Goal: Task Accomplishment & Management: Manage account settings

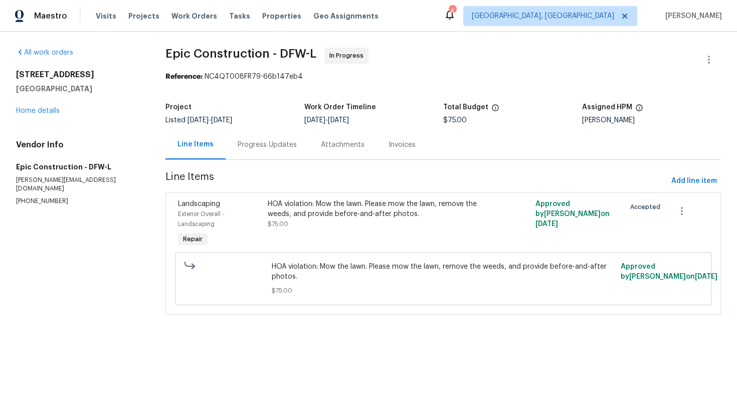
click at [270, 139] on div "Progress Updates" at bounding box center [266, 145] width 83 height 30
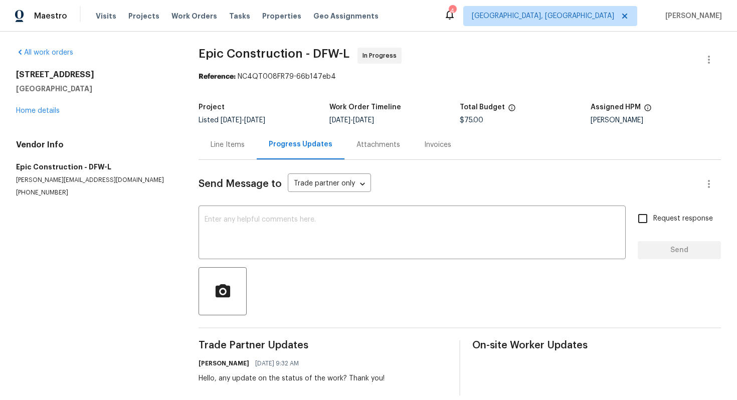
click at [49, 194] on p "[PHONE_NUMBER]" at bounding box center [95, 192] width 158 height 9
click at [49, 191] on p "[PHONE_NUMBER]" at bounding box center [95, 192] width 158 height 9
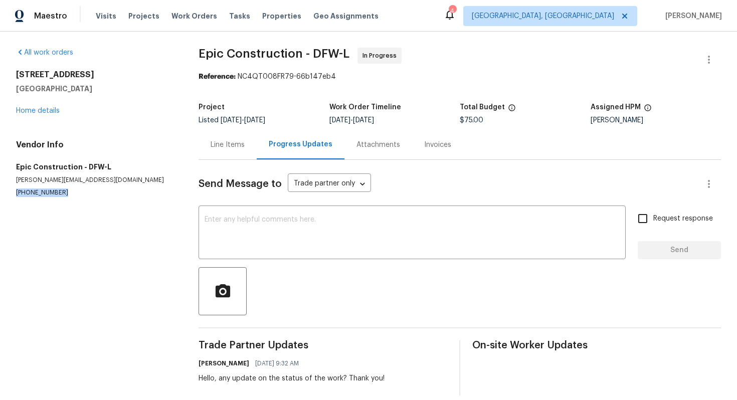
click at [49, 191] on p "[PHONE_NUMBER]" at bounding box center [95, 192] width 158 height 9
click at [51, 193] on p "[PHONE_NUMBER]" at bounding box center [95, 192] width 158 height 9
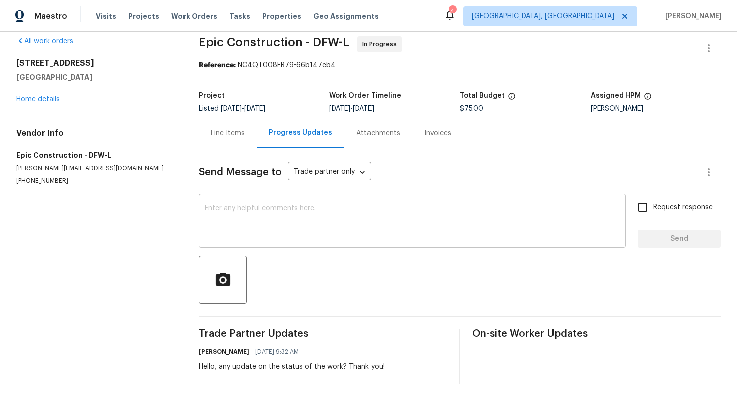
click at [302, 211] on textarea at bounding box center [411, 221] width 415 height 35
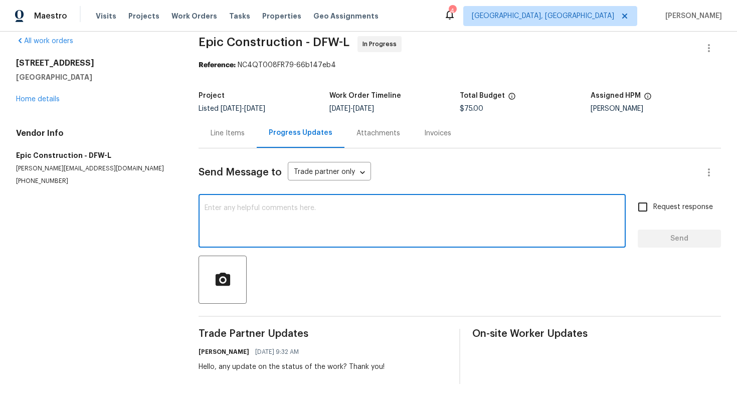
paste textarea "This property is set to close, so we kindly ask if you could prioritize this. T…"
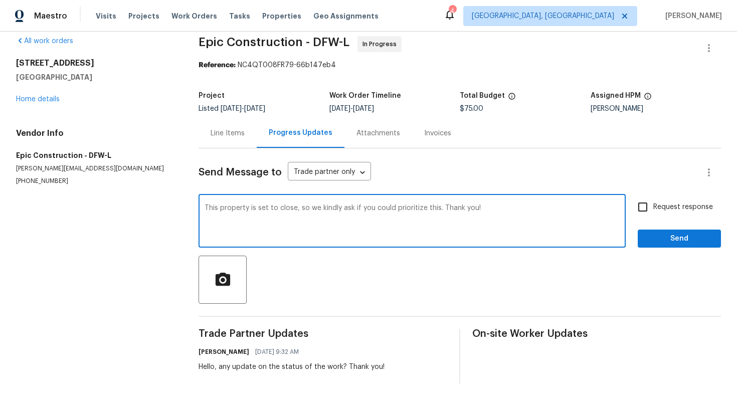
click at [206, 205] on textarea "This property is set to close, so we kindly ask if you could prioritize this. T…" at bounding box center [411, 221] width 415 height 35
type textarea "Hello, This property is set to close, so we kindly ask if you could prioritize …"
click at [643, 214] on input "Request response" at bounding box center [642, 206] width 21 height 21
checkbox input "true"
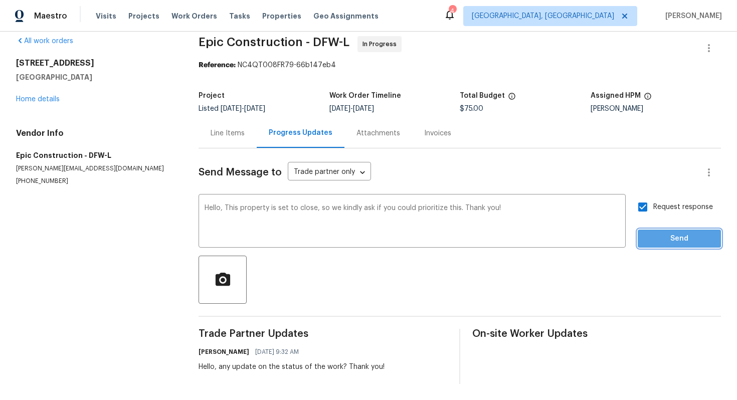
click at [650, 237] on span "Send" at bounding box center [678, 239] width 67 height 13
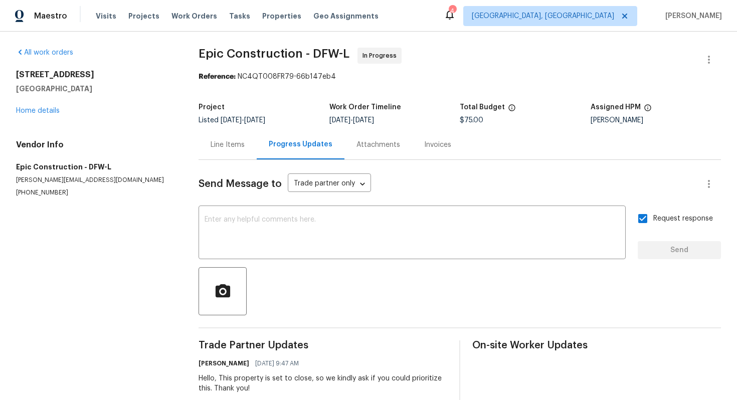
click at [227, 141] on div "Line Items" at bounding box center [227, 145] width 34 height 10
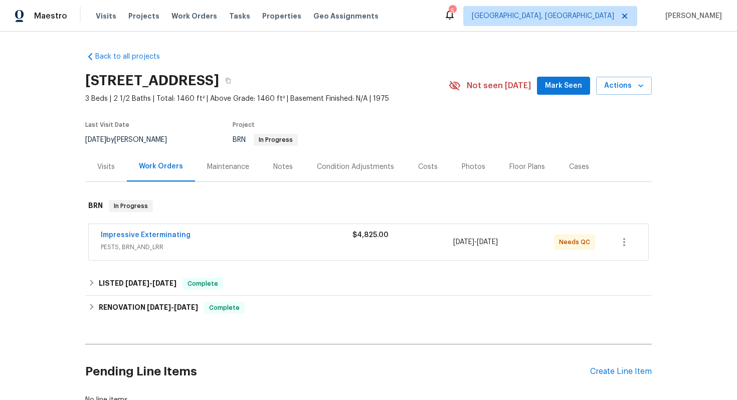
click at [234, 240] on div "Impressive Exterminating" at bounding box center [227, 236] width 252 height 12
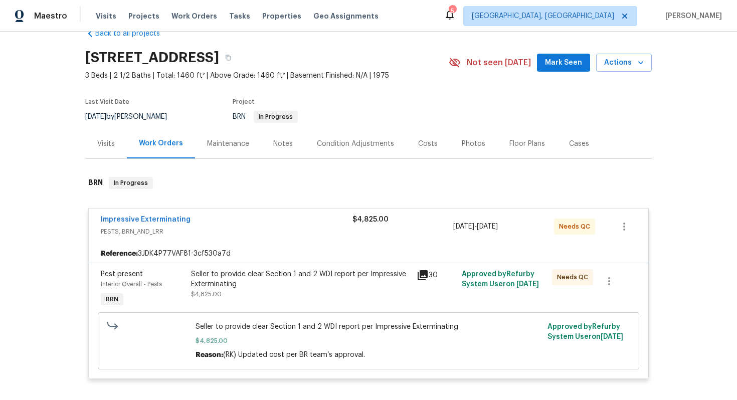
scroll to position [27, 0]
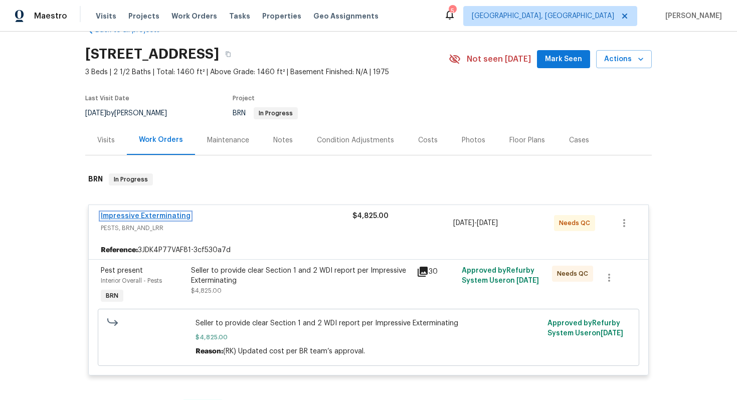
click at [166, 216] on link "Impressive Exterminating" at bounding box center [146, 215] width 90 height 7
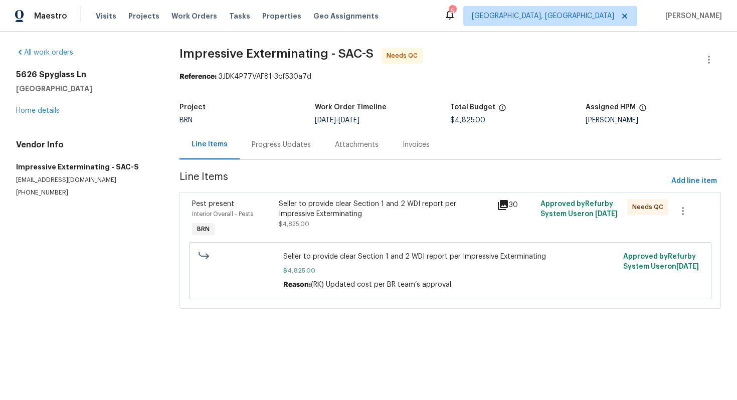
click at [46, 198] on section "All work orders 5626 Spyglass Ln Citrus Heights, CA 95610 Home details Vendor I…" at bounding box center [85, 184] width 139 height 273
click at [47, 194] on p "(909) 568-4314" at bounding box center [85, 192] width 139 height 9
copy p "(909) 568-4314"
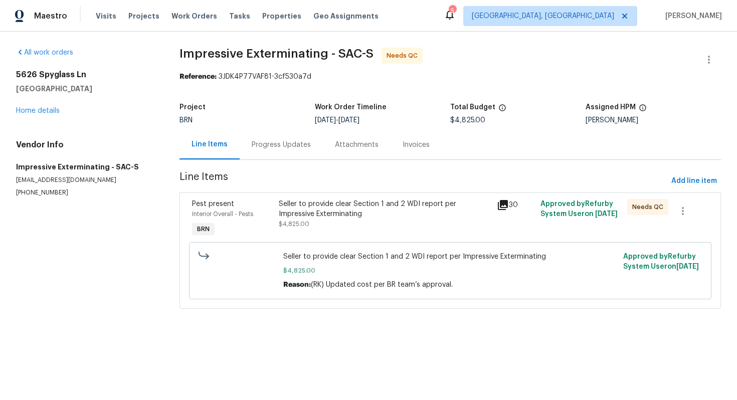
click at [79, 175] on div "Vendor Info Impressive Exterminating - SAC-S impressivealonso@gmail.com (909) 5…" at bounding box center [85, 168] width 139 height 57
click at [79, 176] on p "impressivealonso@gmail.com" at bounding box center [85, 180] width 139 height 9
copy p "impressivealonso@gmail.com"
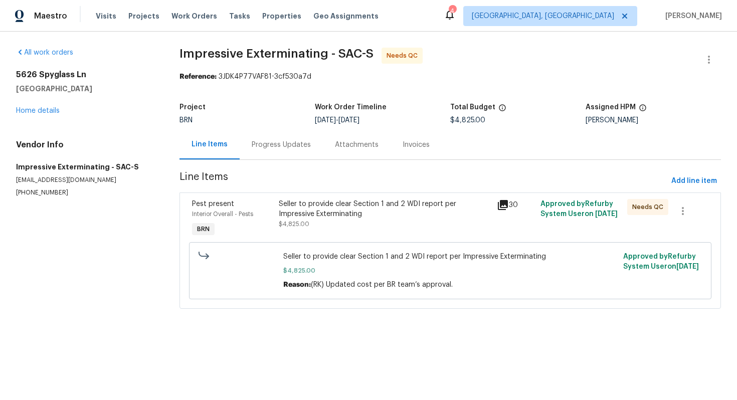
click at [398, 218] on div "Seller to provide clear Section 1 and 2 WDI report per Impressive Exterminating" at bounding box center [384, 209] width 211 height 20
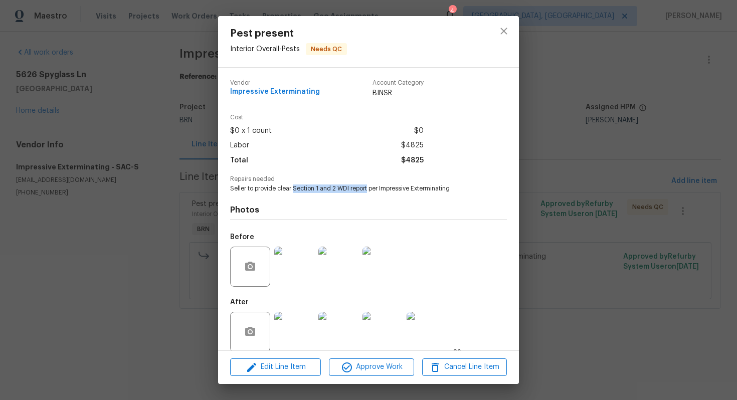
drag, startPoint x: 293, startPoint y: 187, endPoint x: 368, endPoint y: 187, distance: 75.2
click at [368, 187] on span "Seller to provide clear Section 1 and 2 WDI report per Impressive Exterminating" at bounding box center [354, 188] width 249 height 9
copy span "Section 1 and 2 WDI report"
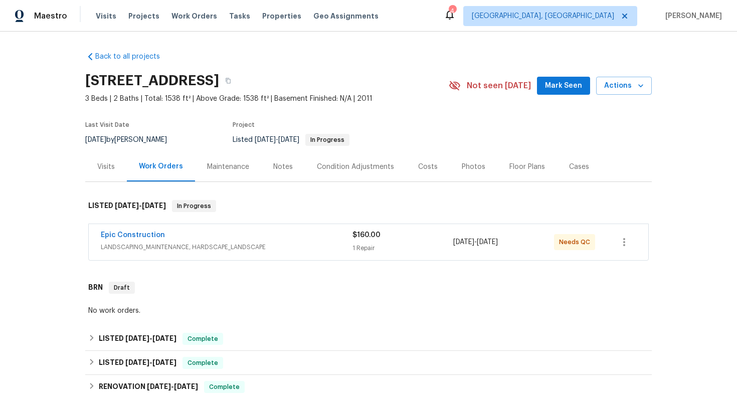
click at [168, 232] on div "Epic Construction" at bounding box center [227, 236] width 252 height 12
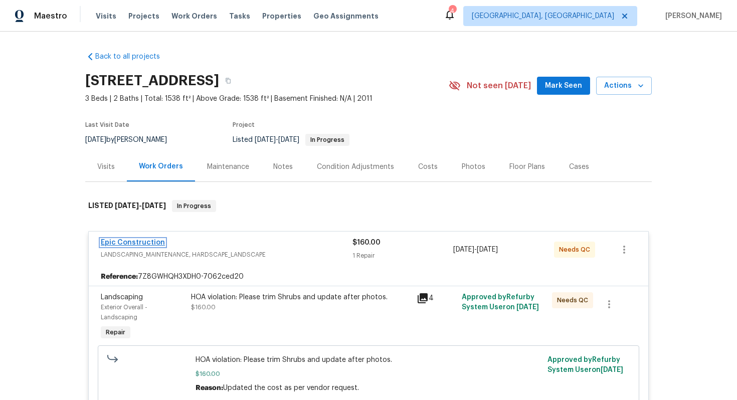
click at [144, 242] on link "Epic Construction" at bounding box center [133, 242] width 64 height 7
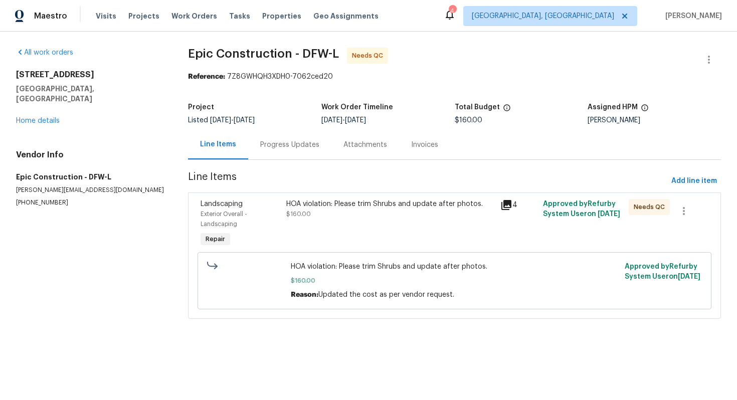
click at [345, 203] on div "HOA violation: Please trim Shrubs and update after photos." at bounding box center [390, 204] width 208 height 10
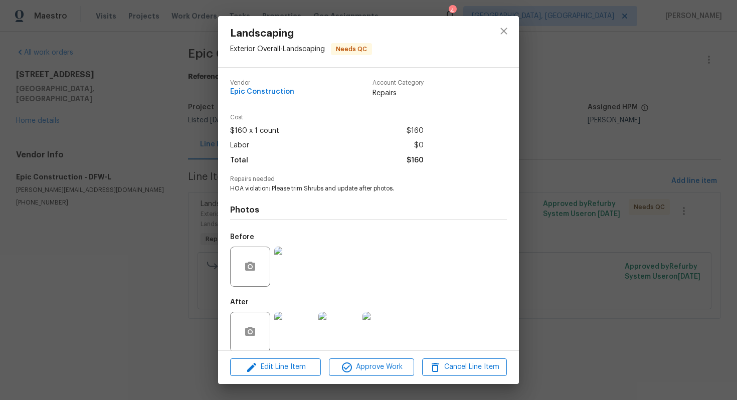
scroll to position [12, 0]
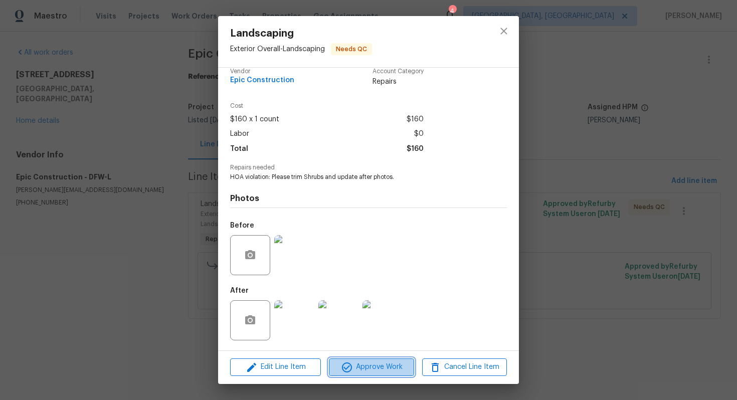
click at [357, 369] on span "Approve Work" at bounding box center [371, 367] width 79 height 13
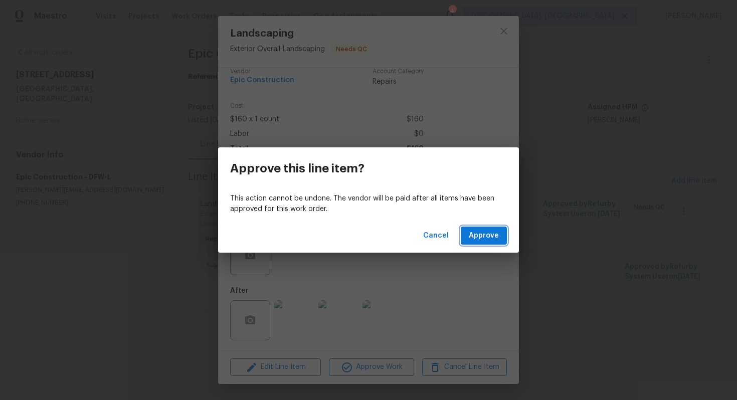
click at [479, 235] on span "Approve" at bounding box center [484, 236] width 30 height 13
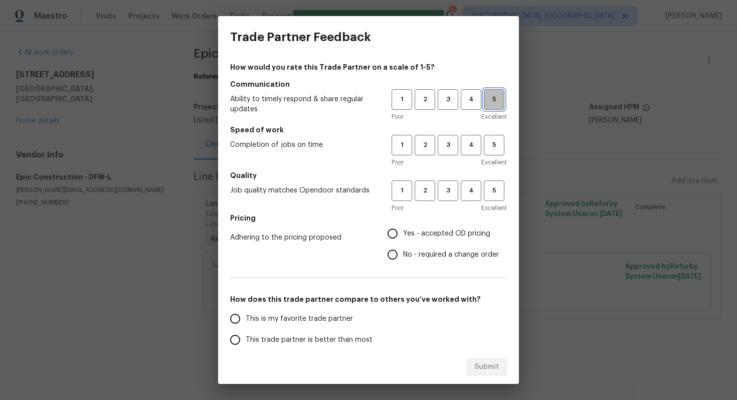
click at [497, 97] on span "5" at bounding box center [494, 100] width 19 height 12
click at [490, 146] on span "5" at bounding box center [494, 145] width 19 height 12
click at [492, 183] on button "5" at bounding box center [494, 190] width 21 height 21
click at [400, 253] on input "No - required a change order" at bounding box center [392, 254] width 21 height 21
radio input "true"
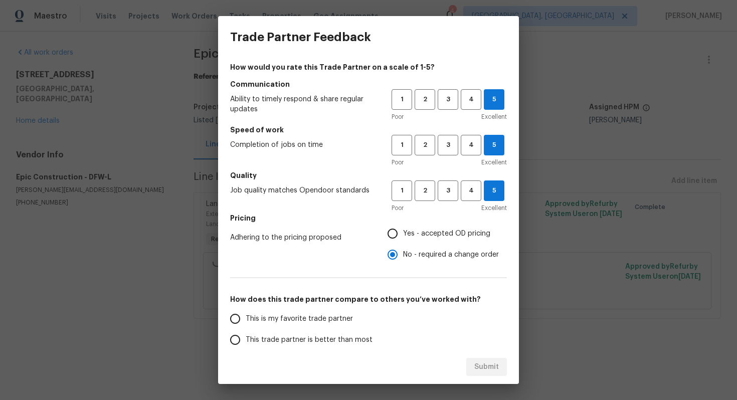
click at [323, 315] on span "This is my favorite trade partner" at bounding box center [299, 319] width 107 height 11
click at [246, 315] on input "This is my favorite trade partner" at bounding box center [234, 318] width 21 height 21
click at [476, 362] on span "Submit" at bounding box center [486, 367] width 25 height 13
radio input "true"
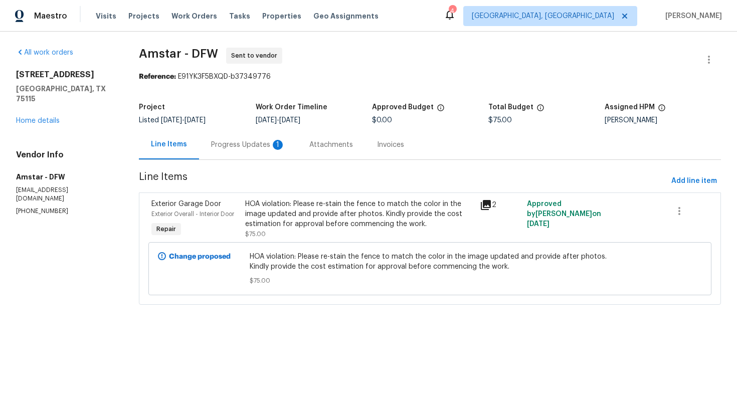
click at [266, 149] on div "Progress Updates 1" at bounding box center [248, 145] width 74 height 10
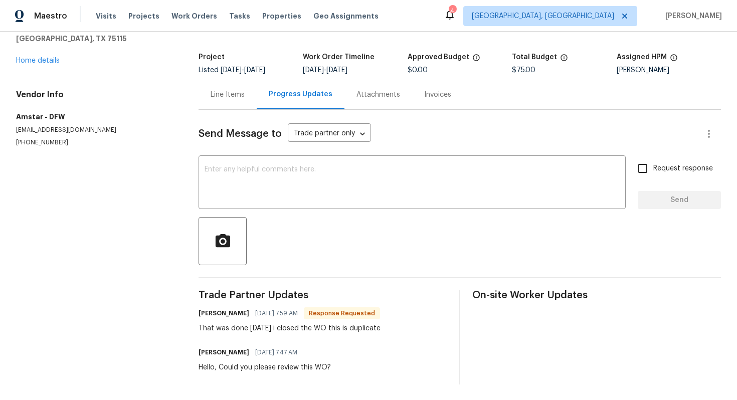
scroll to position [51, 0]
click at [240, 100] on div "Line Items" at bounding box center [227, 94] width 58 height 30
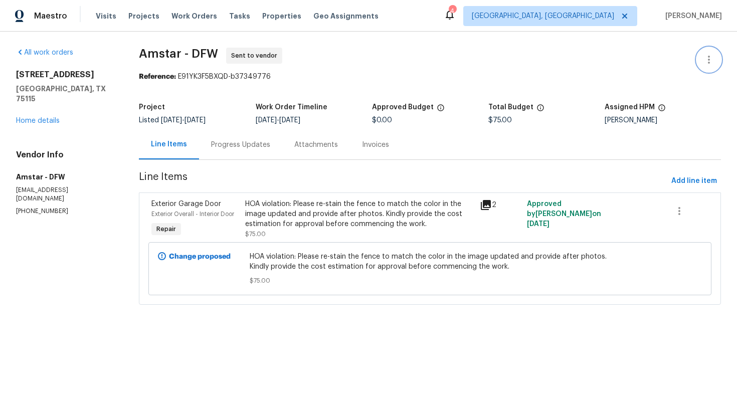
click at [704, 58] on icon "button" at bounding box center [709, 60] width 12 height 12
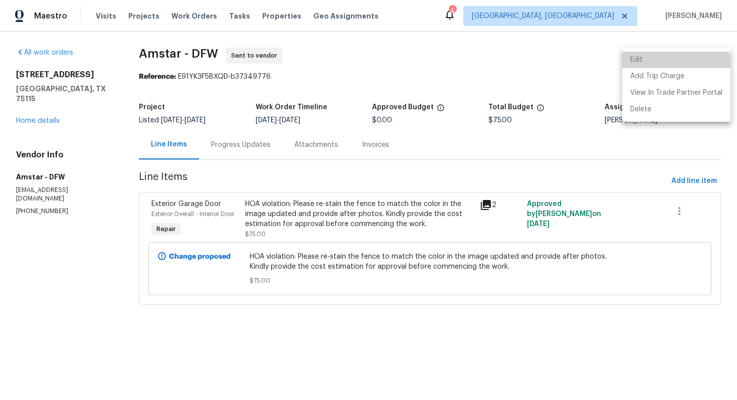
click at [670, 62] on li "Edit" at bounding box center [676, 60] width 108 height 17
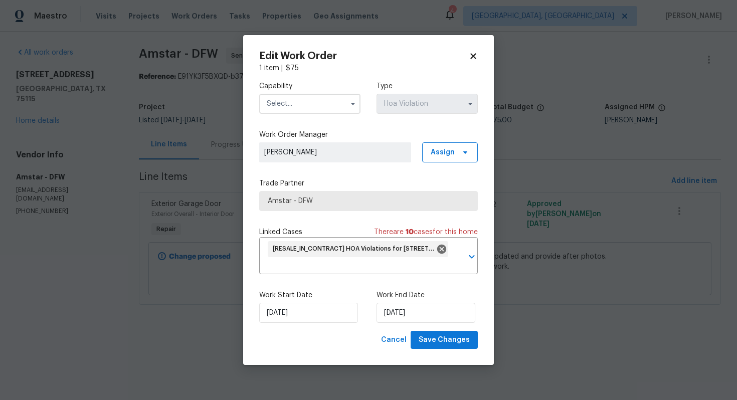
click at [470, 55] on icon at bounding box center [473, 56] width 9 height 9
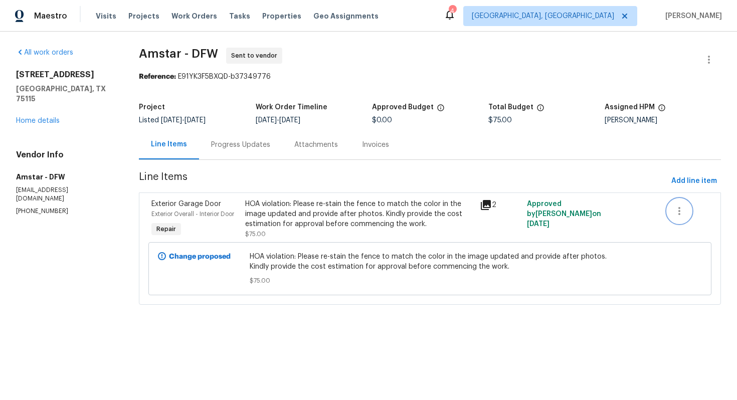
click at [682, 208] on icon "button" at bounding box center [679, 211] width 12 height 12
click at [370, 217] on div at bounding box center [368, 200] width 737 height 400
click at [595, 243] on div "Change proposed HOA violation: Please re-stain the fence to match the color in …" at bounding box center [429, 268] width 563 height 53
click at [686, 211] on button "button" at bounding box center [679, 211] width 24 height 24
click at [714, 70] on div at bounding box center [368, 200] width 737 height 400
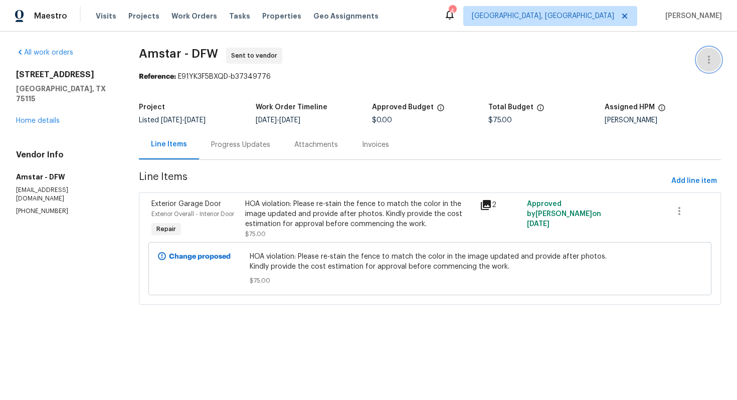
click at [711, 61] on icon "button" at bounding box center [709, 60] width 12 height 12
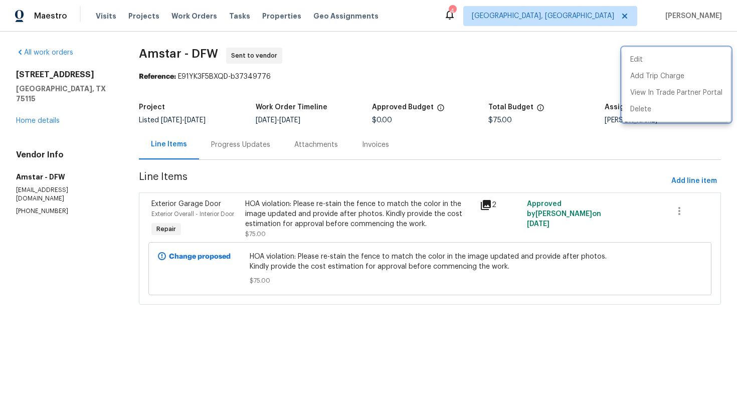
click at [350, 230] on div at bounding box center [368, 200] width 737 height 400
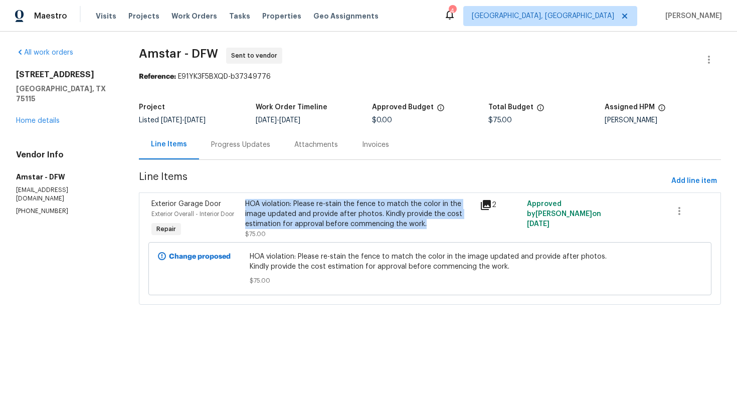
drag, startPoint x: 427, startPoint y: 223, endPoint x: 244, endPoint y: 201, distance: 184.7
click at [244, 201] on div "HOA violation: Please re-stain the fence to match the color in the image update…" at bounding box center [359, 219] width 235 height 46
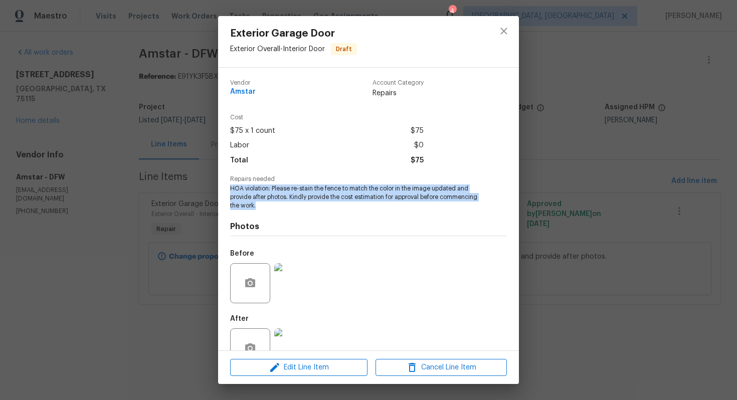
drag, startPoint x: 300, startPoint y: 206, endPoint x: 229, endPoint y: 191, distance: 72.2
click at [229, 191] on div "Vendor Amstar Account Category Repairs Cost $75 x 1 count $75 Labor $0 Total $7…" at bounding box center [368, 209] width 301 height 283
copy span "HOA violation: Please re-stain the fence to match the color in the image update…"
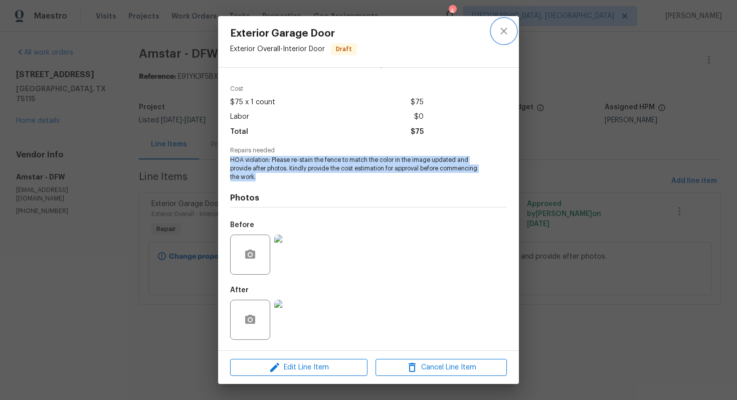
click at [508, 32] on icon "close" at bounding box center [504, 31] width 12 height 12
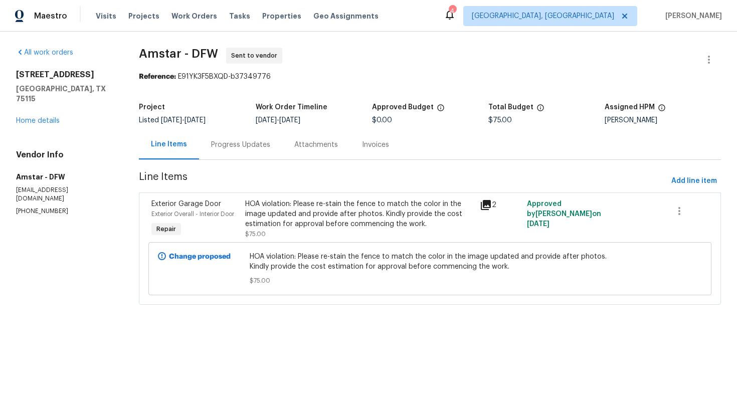
click at [40, 207] on p "(469) 499-4538" at bounding box center [65, 211] width 99 height 9
copy p "(469) 499-4538"
click at [219, 154] on div "Progress Updates" at bounding box center [240, 145] width 83 height 30
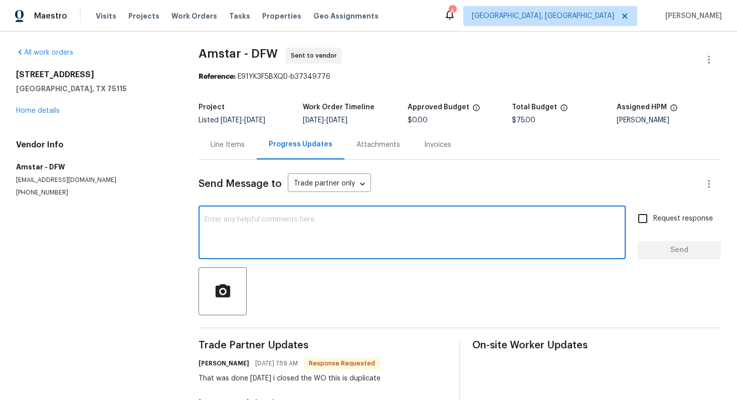
click at [236, 245] on textarea at bounding box center [411, 233] width 415 height 35
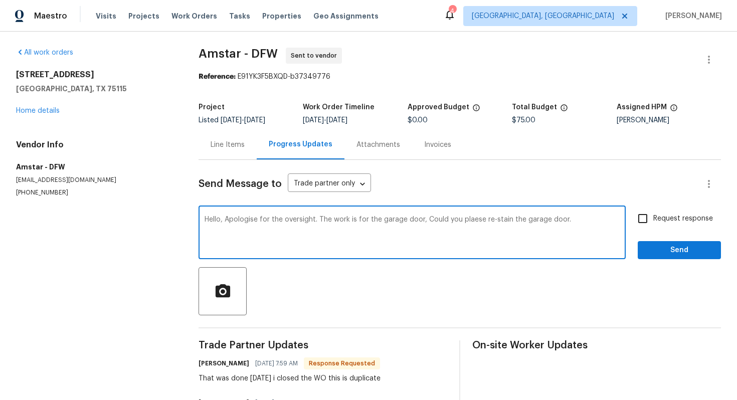
type textarea "Hello, Apologise for the oversight. The work is for the garage door, Could you …"
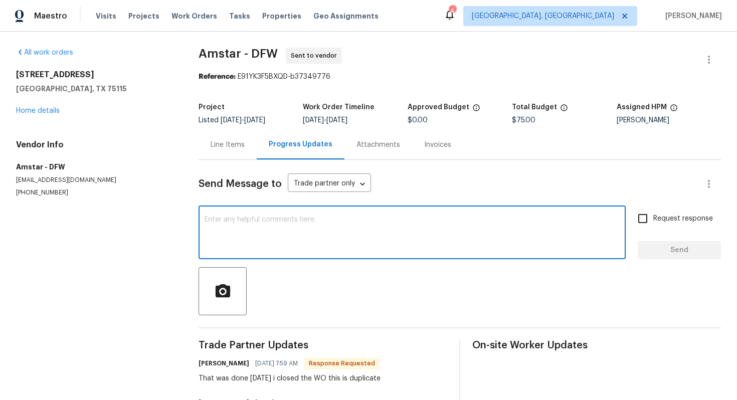
click at [706, 43] on div "All work orders 1108 Bedford Ct Desoto, TX 75115 Home details Vendor Info Amsta…" at bounding box center [368, 241] width 737 height 419
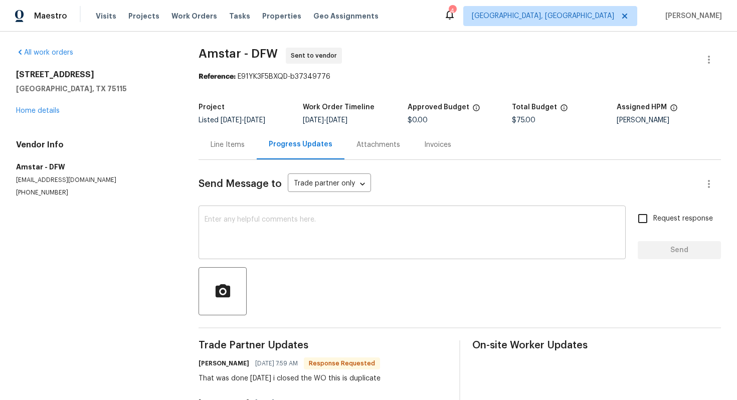
click at [242, 238] on textarea at bounding box center [411, 233] width 415 height 35
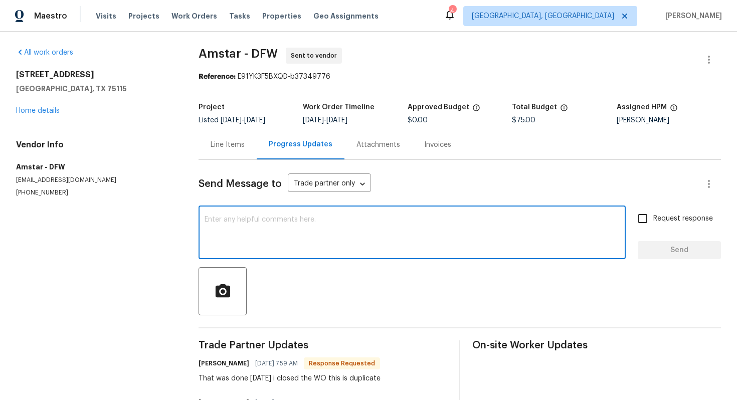
paste textarea "Hello, Apologise for the oversight. The work is for the garage door, Could you …"
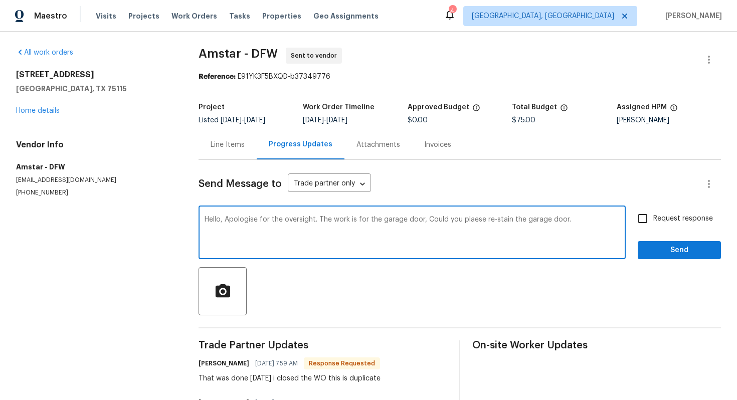
click at [307, 218] on textarea "Hello, Apologise for the oversight. The work is for the garage door, Could you …" at bounding box center [411, 233] width 415 height 35
type textarea "Hello, Apologise for the oversight. The work is for the garage door, Could you …"
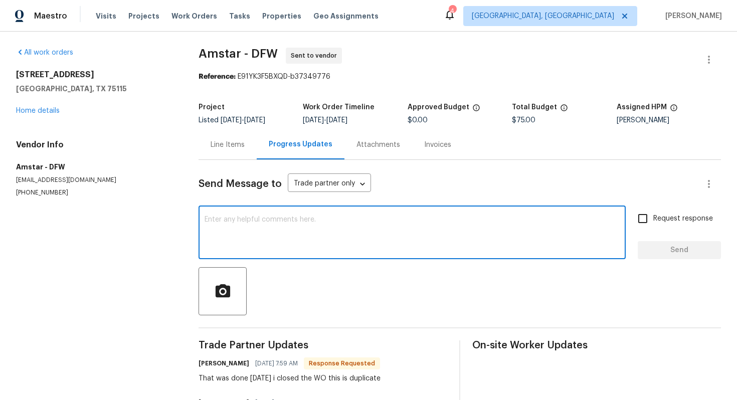
paste textarea "Hello, Apologies for the oversight. The work is for the garage door, and I will…"
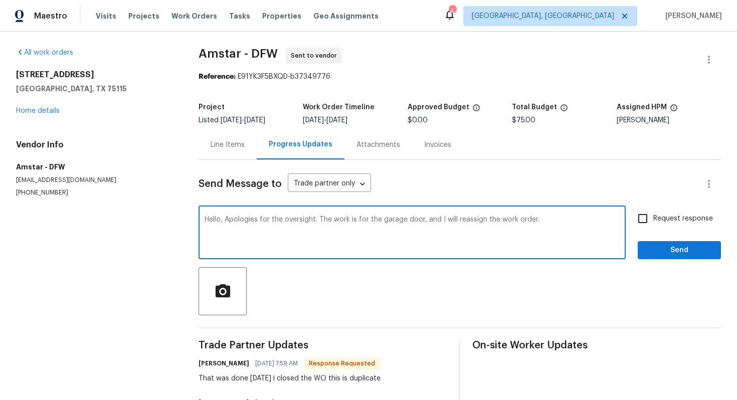
type textarea "Hello, Apologies for the oversight. The work is for the garage door, and I will…"
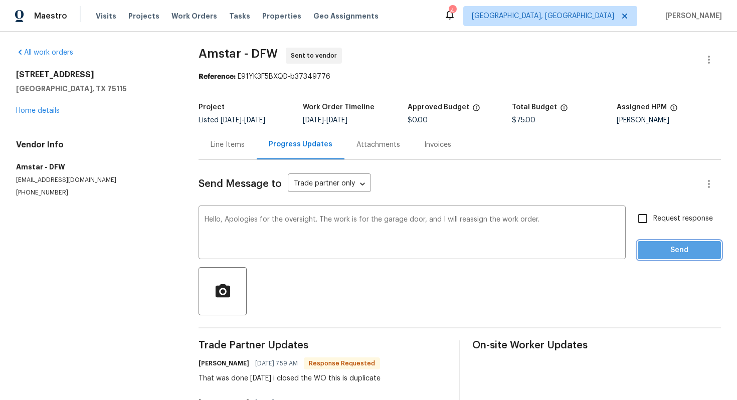
click at [651, 257] on button "Send" at bounding box center [678, 250] width 83 height 19
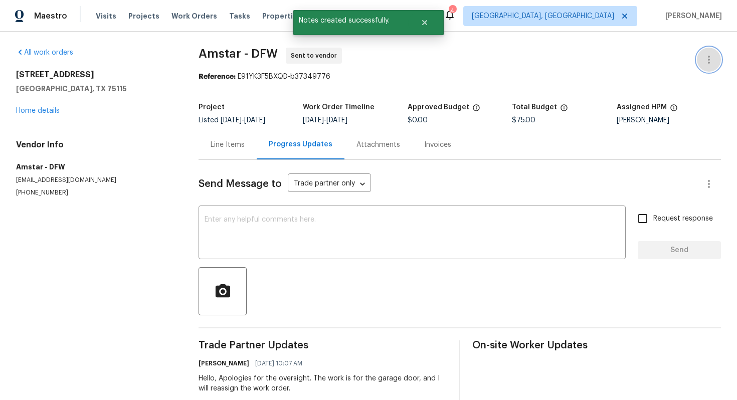
click at [714, 59] on icon "button" at bounding box center [709, 60] width 12 height 12
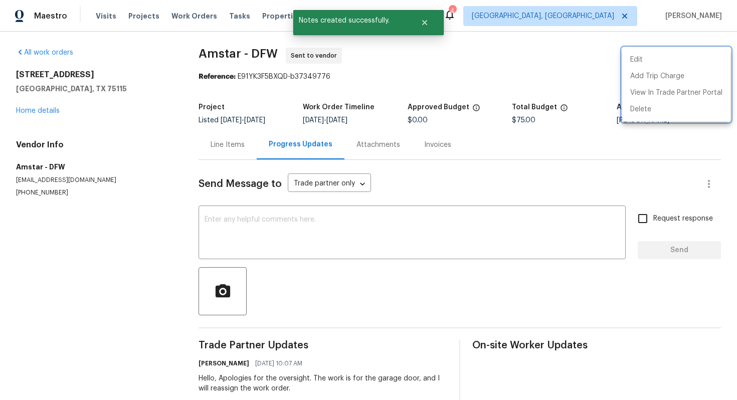
click at [234, 152] on div at bounding box center [368, 200] width 737 height 400
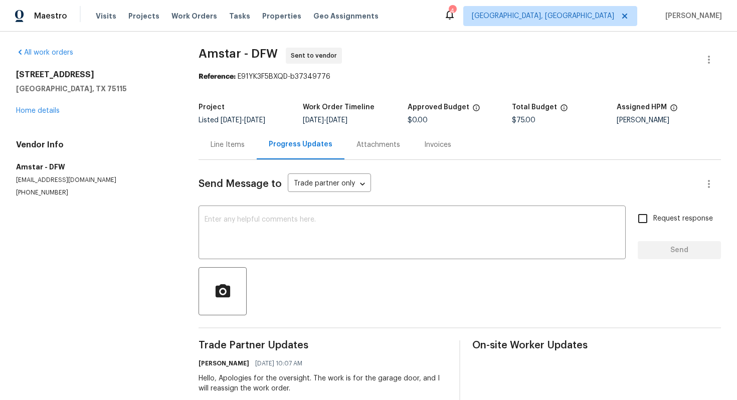
click at [234, 144] on div "Line Items" at bounding box center [227, 145] width 34 height 10
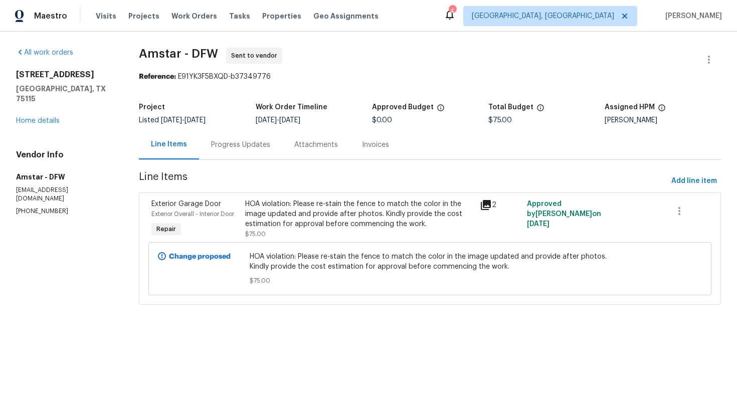
click at [316, 219] on div "HOA violation: Please re-stain the fence to match the color in the image update…" at bounding box center [359, 214] width 229 height 30
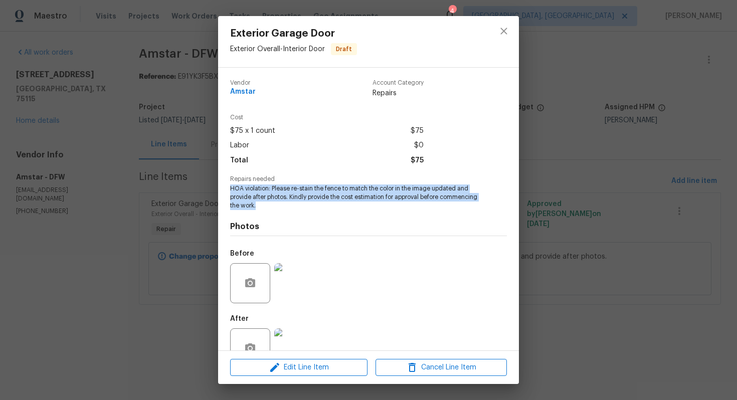
drag, startPoint x: 298, startPoint y: 207, endPoint x: 231, endPoint y: 189, distance: 69.0
click at [231, 189] on span "HOA violation: Please re-stain the fence to match the color in the image update…" at bounding box center [354, 196] width 249 height 25
copy span "HOA violation: Please re-stain the fence to match the color in the image update…"
click at [304, 283] on img at bounding box center [294, 283] width 40 height 40
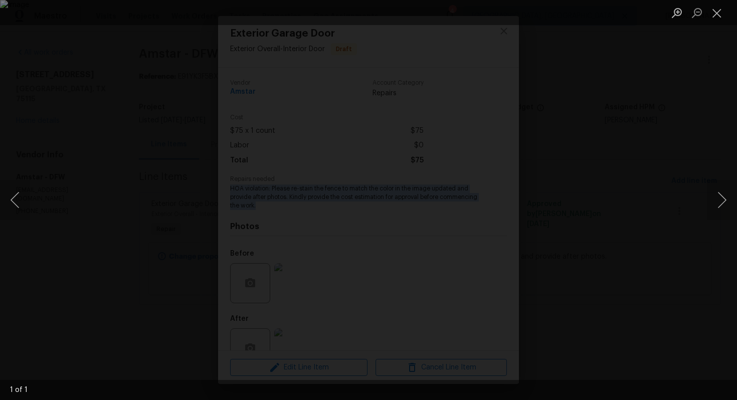
click at [417, 264] on img "Lightbox" at bounding box center [368, 200] width 737 height 400
click at [405, 221] on img "Lightbox" at bounding box center [368, 200] width 737 height 400
click at [718, 17] on button "Close lightbox" at bounding box center [717, 13] width 20 height 18
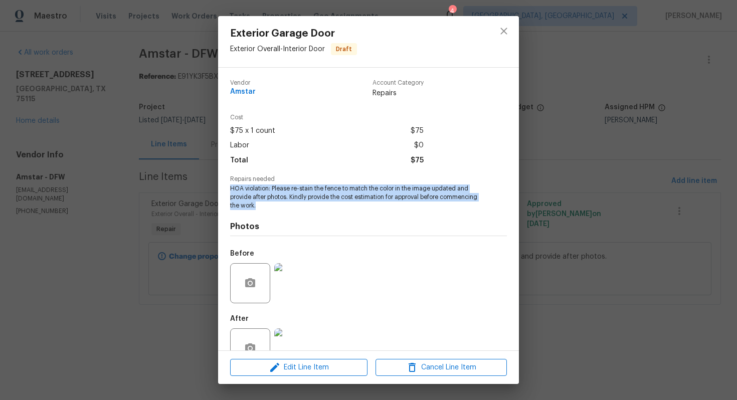
click at [298, 289] on img at bounding box center [294, 283] width 40 height 40
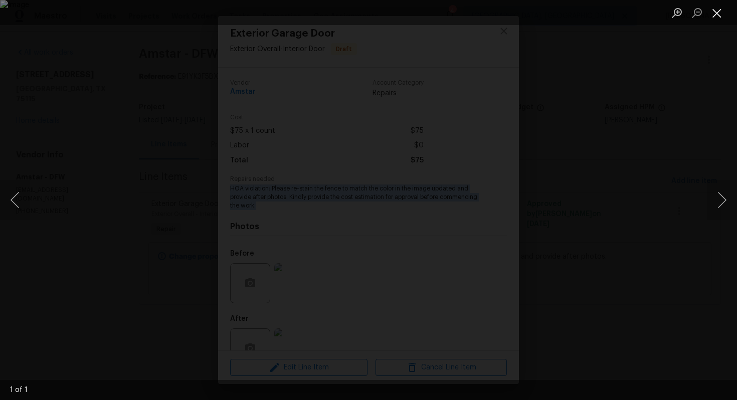
click at [716, 16] on button "Close lightbox" at bounding box center [717, 13] width 20 height 18
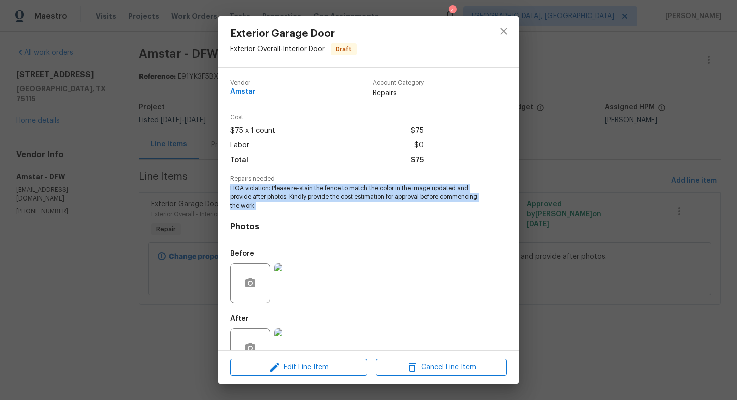
click at [293, 288] on img at bounding box center [294, 283] width 40 height 40
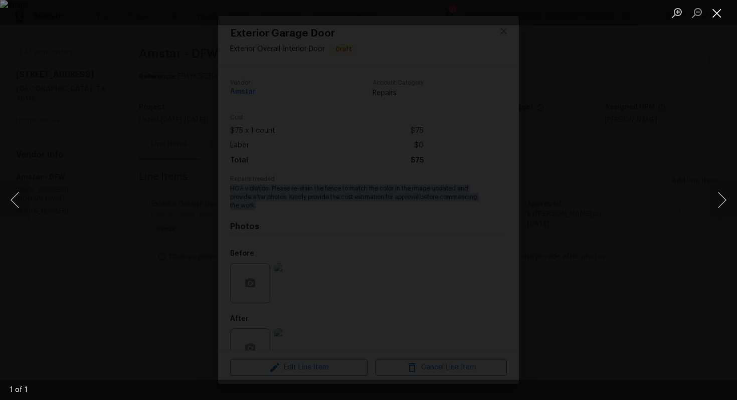
click at [717, 13] on button "Close lightbox" at bounding box center [717, 13] width 20 height 18
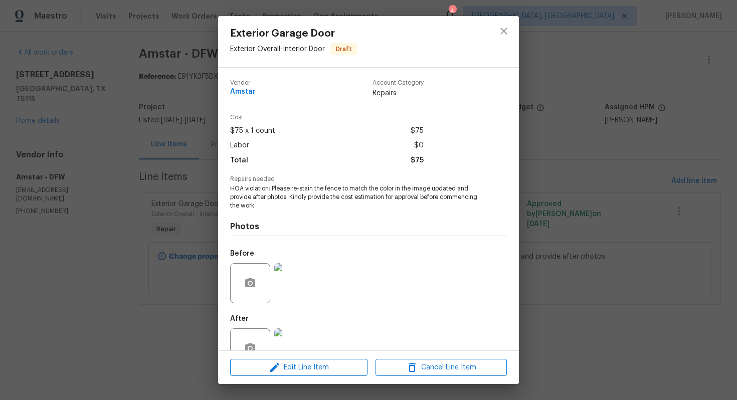
click at [717, 13] on div "Exterior Garage Door Exterior Overall - Interior Door Draft Vendor Amstar Accou…" at bounding box center [368, 200] width 737 height 400
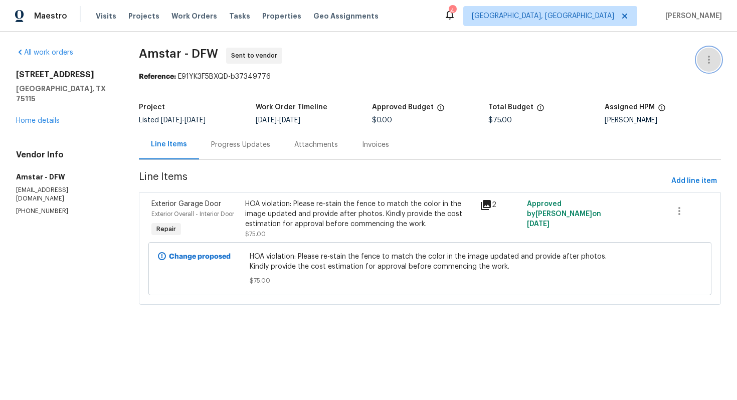
click at [712, 61] on icon "button" at bounding box center [709, 60] width 12 height 12
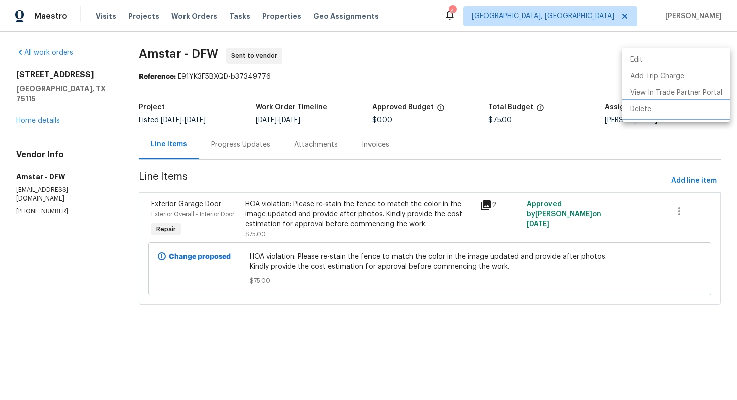
click at [646, 110] on li "Delete" at bounding box center [676, 109] width 108 height 17
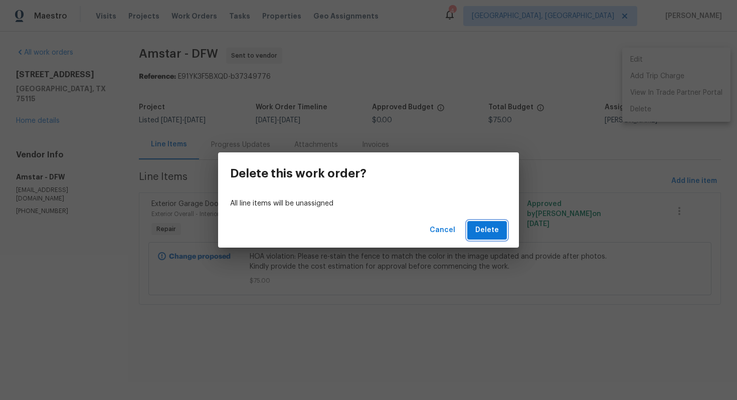
click at [486, 236] on span "Delete" at bounding box center [487, 230] width 24 height 13
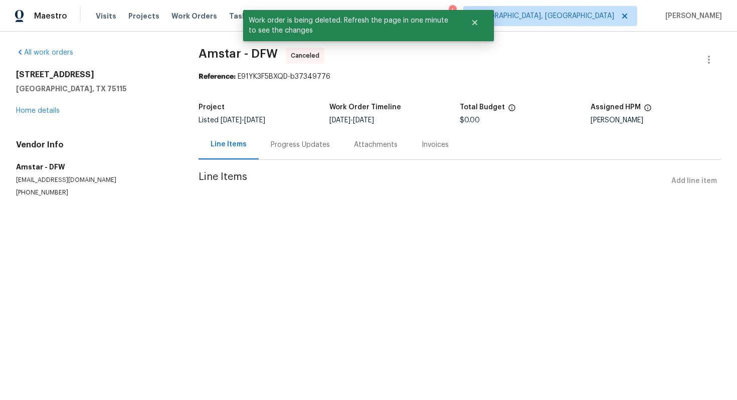
click at [273, 143] on div "Progress Updates" at bounding box center [300, 145] width 59 height 10
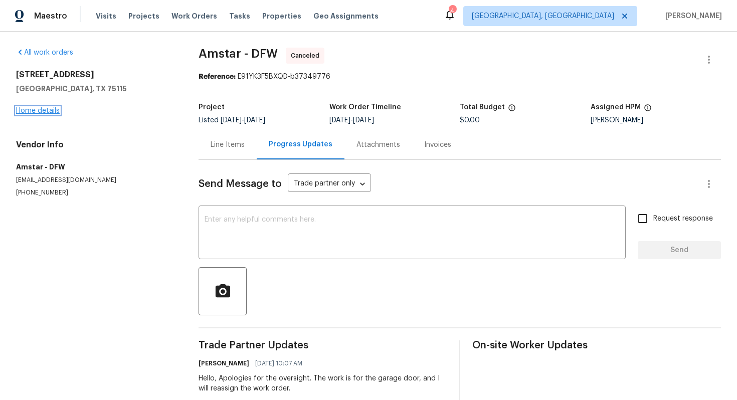
click at [39, 112] on link "Home details" at bounding box center [38, 110] width 44 height 7
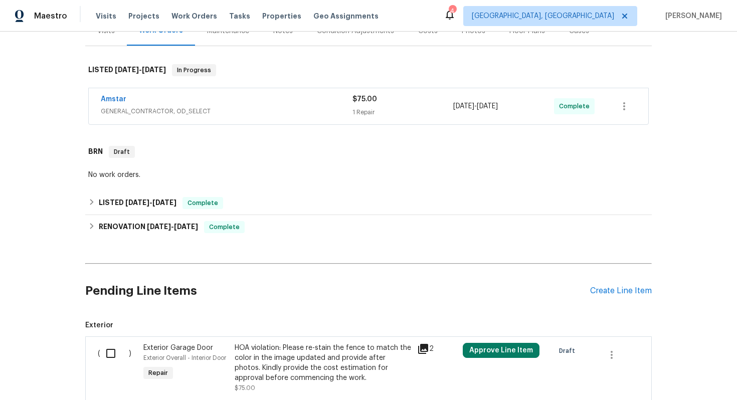
scroll to position [209, 0]
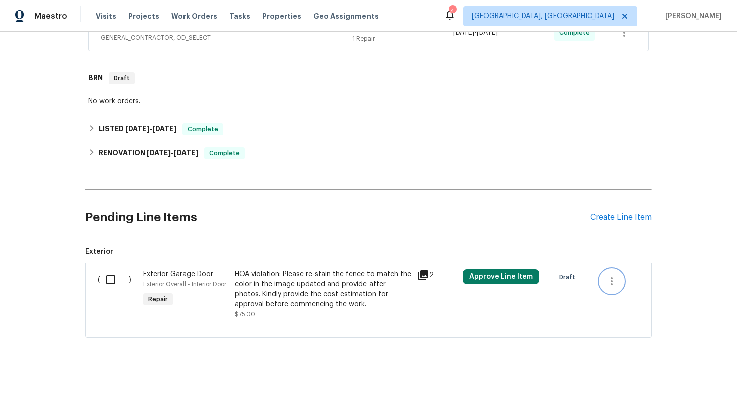
click at [606, 279] on icon "button" at bounding box center [611, 281] width 12 height 12
click at [569, 303] on div at bounding box center [368, 200] width 737 height 400
click at [318, 310] on div "HOA violation: Please re-stain the fence to match the color in the image update…" at bounding box center [323, 294] width 176 height 50
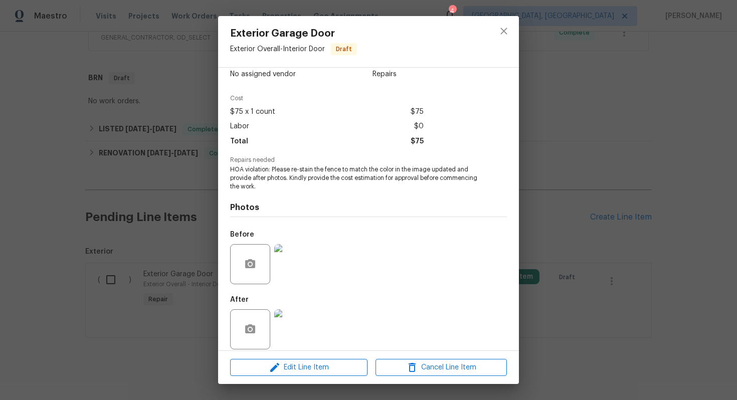
scroll to position [29, 0]
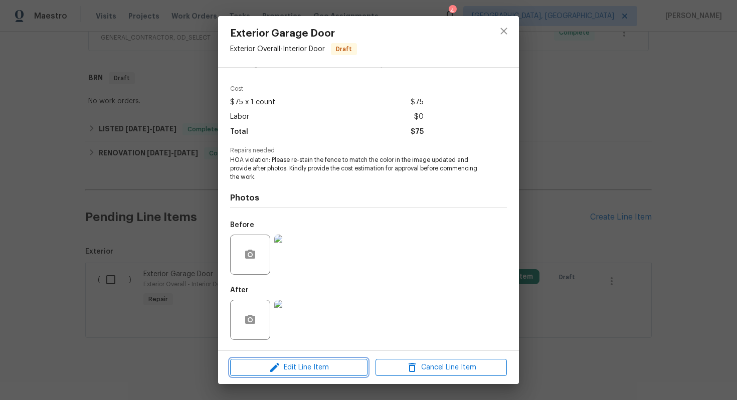
click at [305, 367] on span "Edit Line Item" at bounding box center [298, 367] width 131 height 13
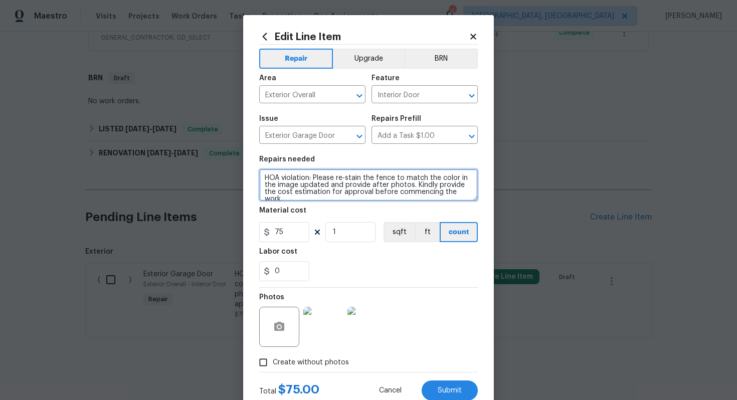
click at [381, 177] on textarea "HOA violation: Please re-stain the fence to match the color in the image update…" at bounding box center [368, 185] width 218 height 32
click at [344, 189] on textarea "HOA violation: Please re-stain the garage door to match the color in the image …" at bounding box center [368, 185] width 218 height 32
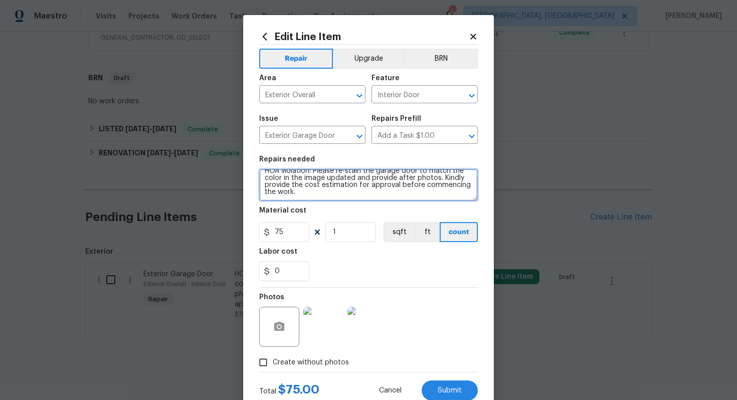
type textarea "HOA violation: Please re-stain the garage door to match the color in the image …"
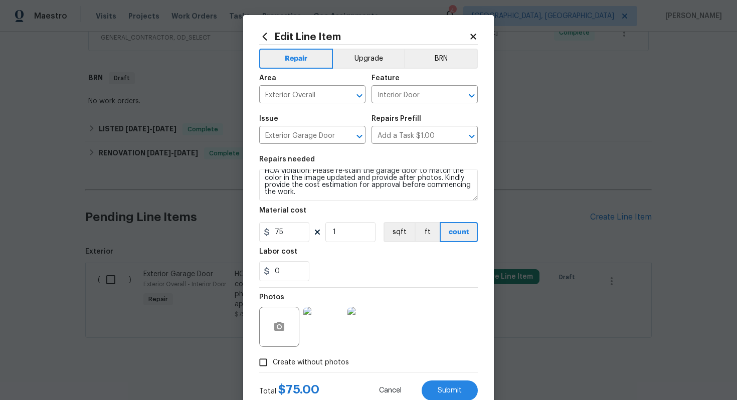
click at [335, 316] on img at bounding box center [323, 327] width 40 height 40
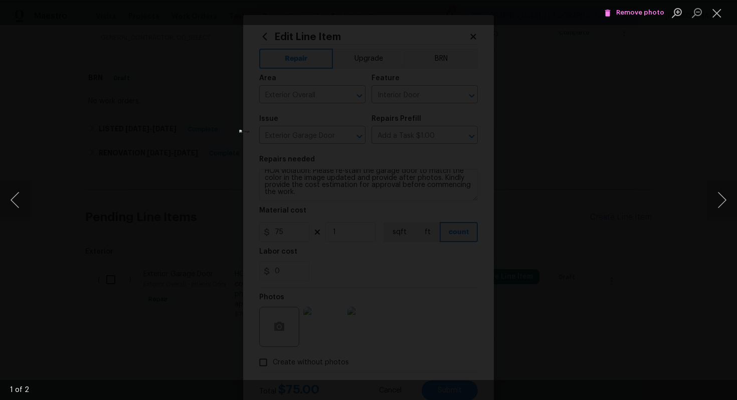
click at [642, 14] on span "Remove photo" at bounding box center [634, 13] width 60 height 12
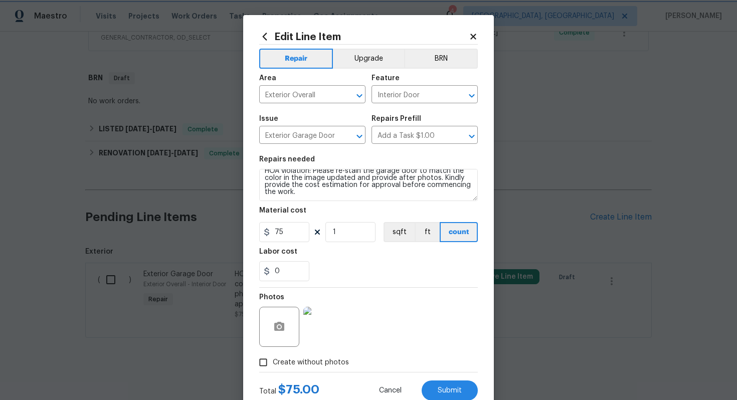
scroll to position [32, 0]
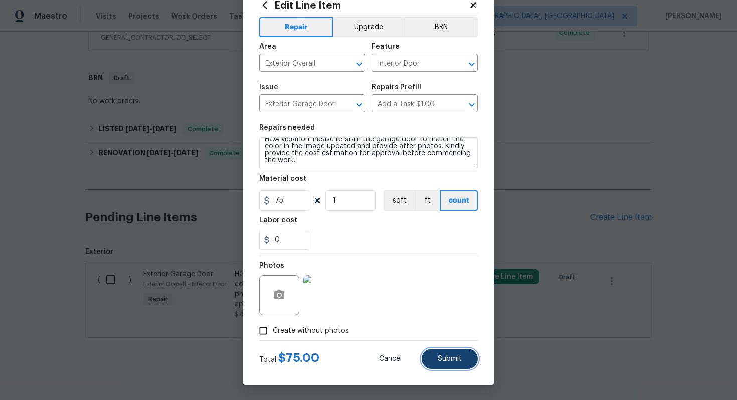
click at [444, 357] on span "Submit" at bounding box center [449, 359] width 24 height 8
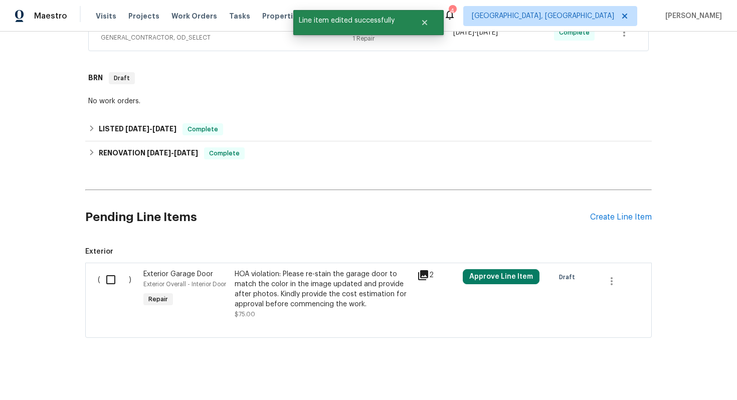
scroll to position [0, 0]
click at [495, 276] on button "Approve Line Item" at bounding box center [501, 276] width 77 height 15
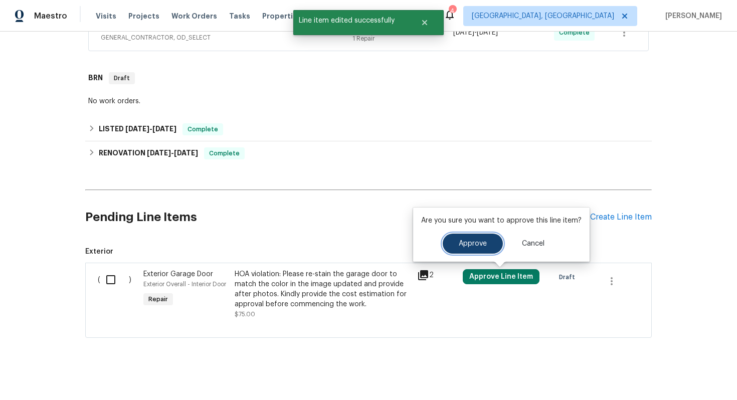
click at [472, 240] on span "Approve" at bounding box center [473, 244] width 28 height 8
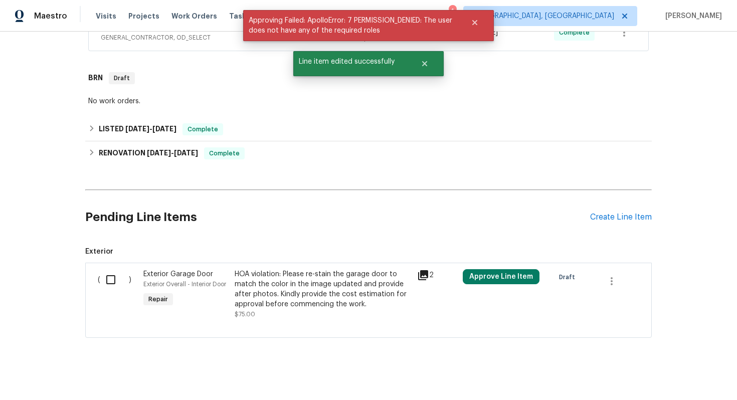
click at [394, 269] on div "HOA violation: Please re-stain the garage door to match the color in the image …" at bounding box center [323, 289] width 176 height 40
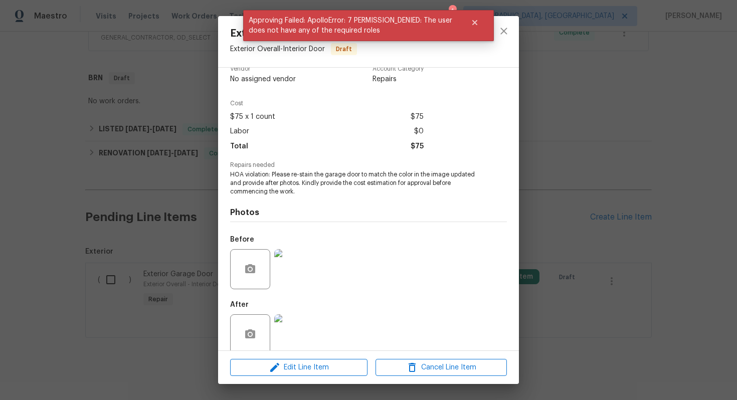
scroll to position [29, 0]
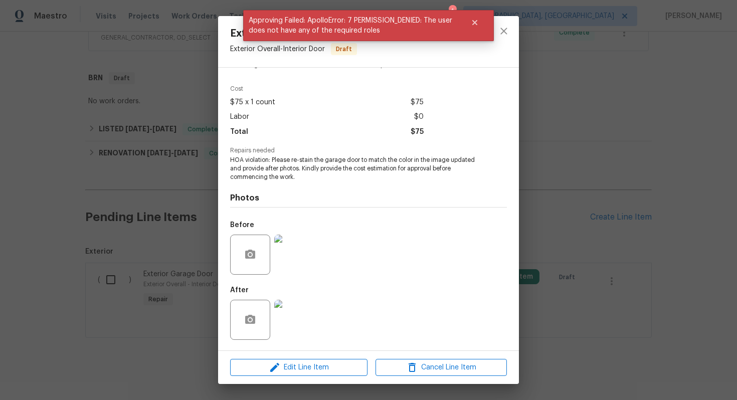
click at [303, 306] on img at bounding box center [294, 320] width 40 height 40
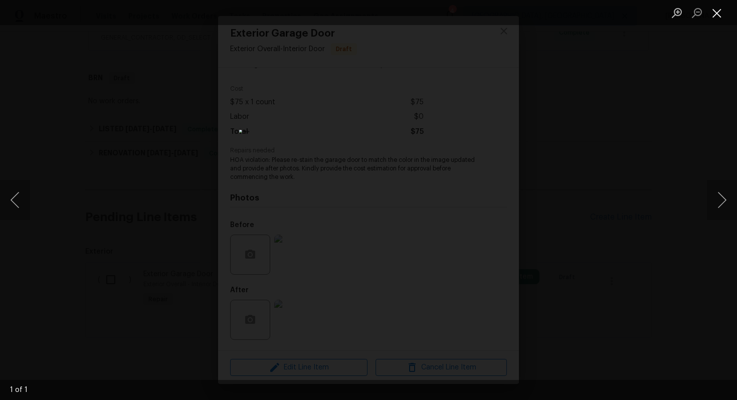
click at [724, 12] on button "Close lightbox" at bounding box center [717, 13] width 20 height 18
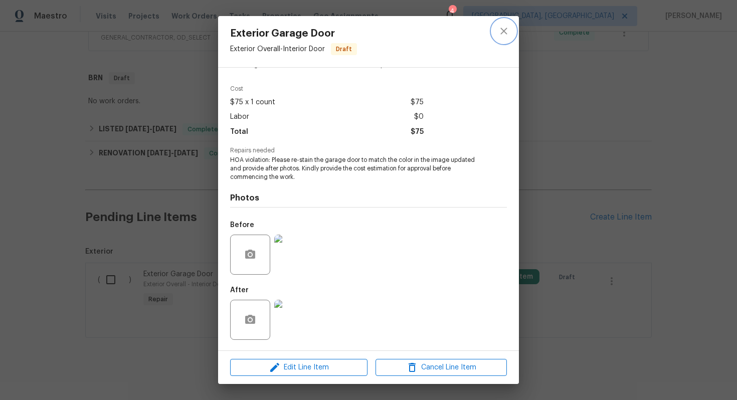
click at [502, 29] on icon "close" at bounding box center [503, 31] width 7 height 7
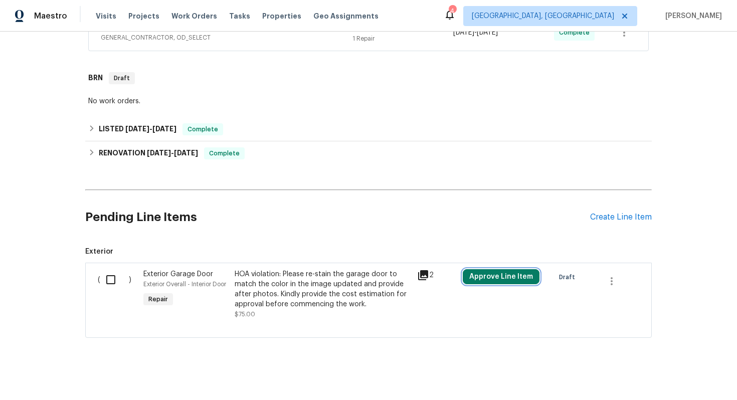
click at [521, 272] on button "Approve Line Item" at bounding box center [501, 276] width 77 height 15
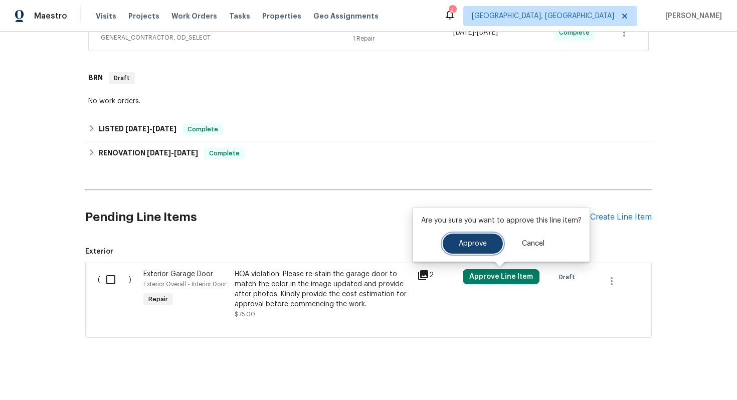
click at [476, 238] on button "Approve" at bounding box center [472, 244] width 60 height 20
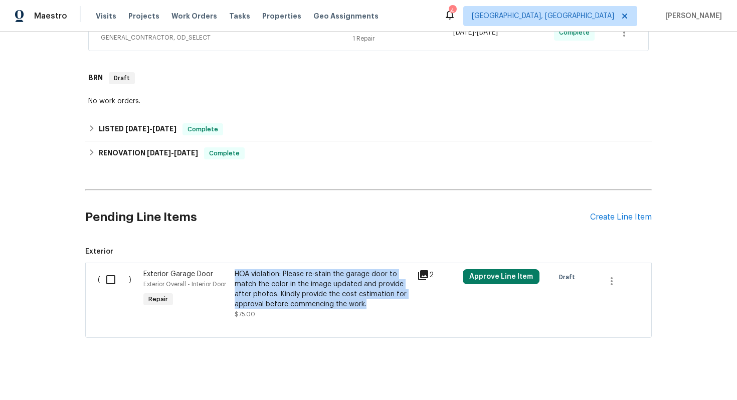
drag, startPoint x: 367, startPoint y: 304, endPoint x: 232, endPoint y: 278, distance: 138.4
click at [232, 278] on div "HOA violation: Please re-stain the garage door to match the color in the image …" at bounding box center [323, 294] width 182 height 56
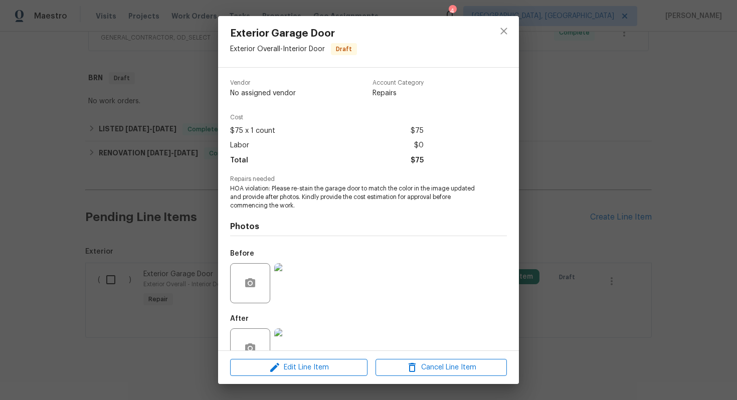
copy div "HOA violation: Please re-stain the garage door to match the color in the image …"
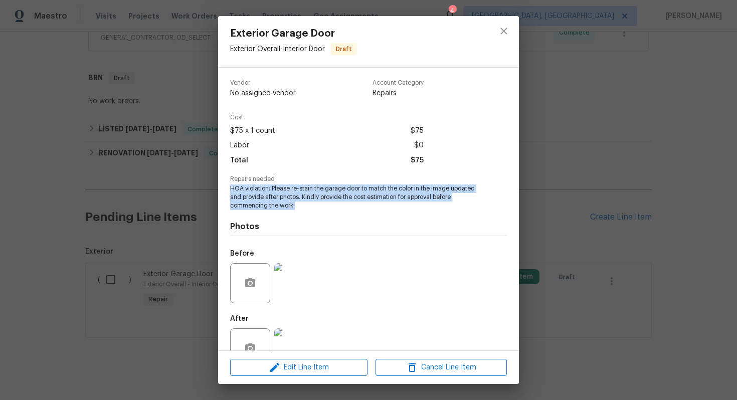
drag, startPoint x: 301, startPoint y: 205, endPoint x: 226, endPoint y: 192, distance: 76.3
click at [226, 192] on div "Vendor No assigned vendor Account Category Repairs Cost $75 x 1 count $75 Labor…" at bounding box center [368, 209] width 301 height 283
copy span "HOA violation: Please re-stain the garage door to match the color in the image …"
click at [500, 32] on icon "close" at bounding box center [504, 31] width 12 height 12
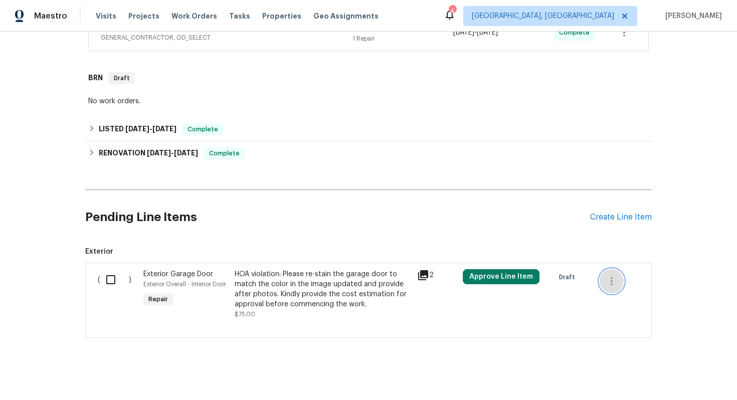
click at [608, 276] on icon "button" at bounding box center [611, 281] width 12 height 12
click at [610, 282] on li "Cancel" at bounding box center [618, 281] width 39 height 17
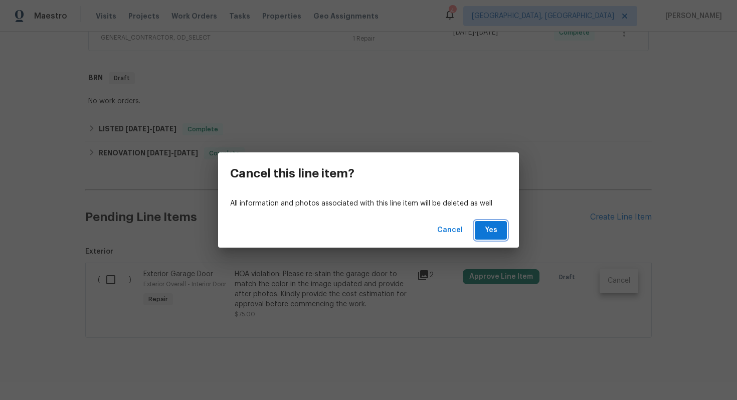
click at [488, 228] on span "Yes" at bounding box center [491, 230] width 16 height 13
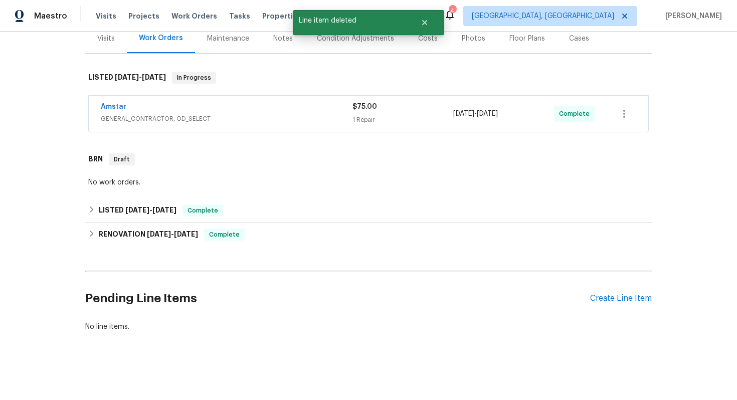
scroll to position [128, 0]
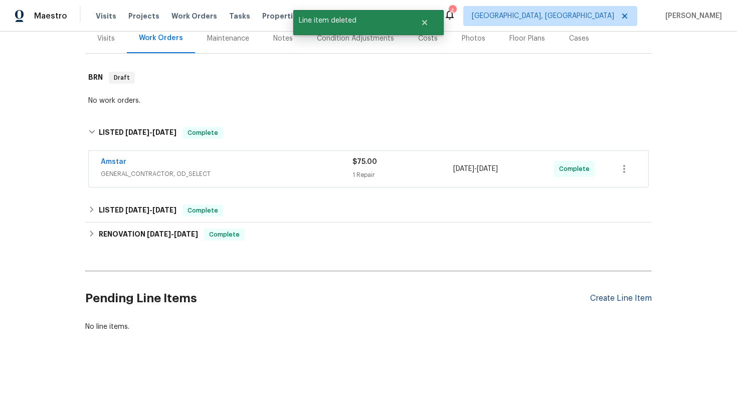
click at [597, 296] on div "Create Line Item" at bounding box center [621, 299] width 62 height 10
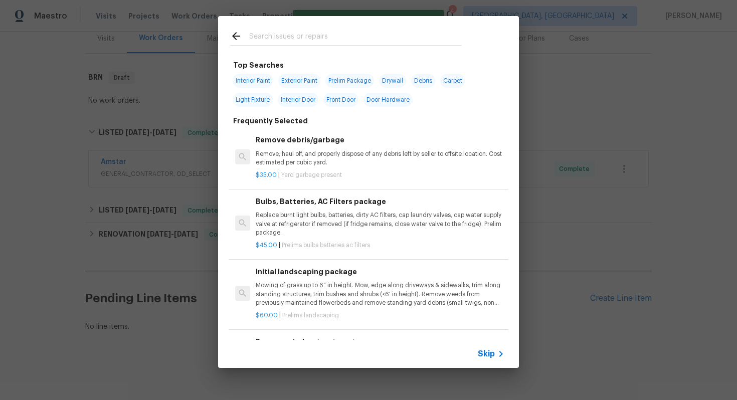
click at [486, 356] on span "Skip" at bounding box center [486, 354] width 17 height 10
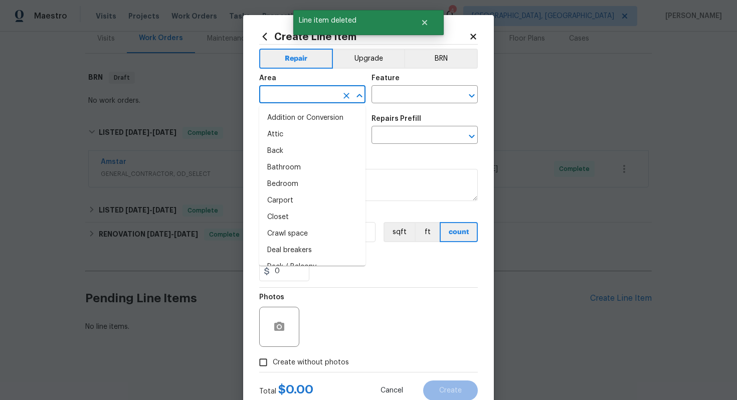
click at [288, 98] on input "text" at bounding box center [298, 96] width 78 height 16
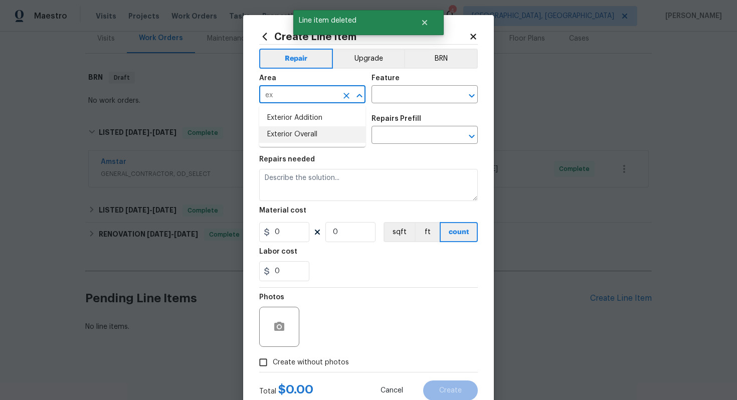
click at [304, 133] on li "Exterior Overall" at bounding box center [312, 134] width 106 height 17
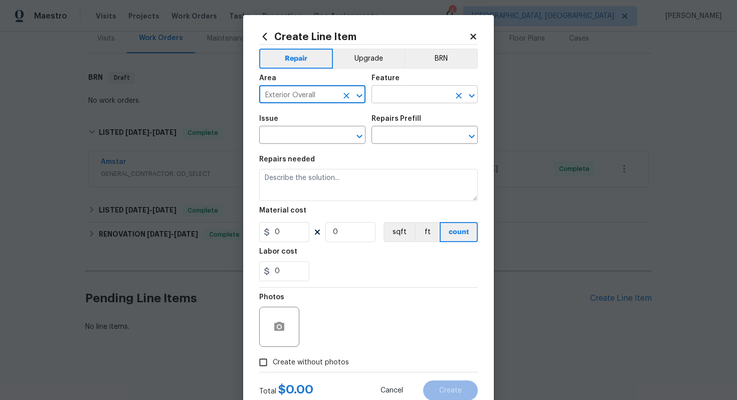
type input "Exterior Overall"
click at [412, 90] on input "text" at bounding box center [410, 96] width 78 height 16
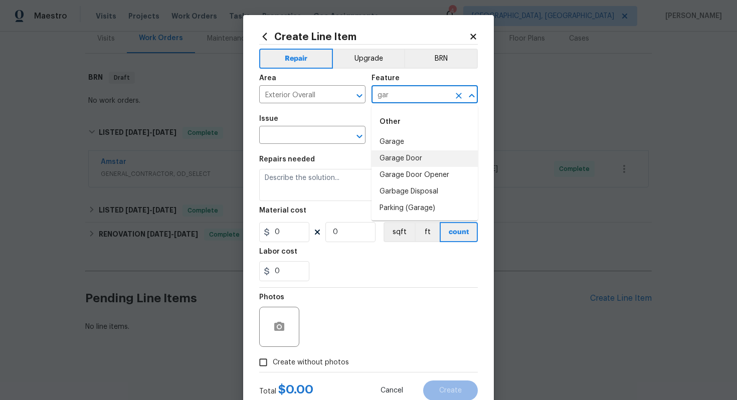
click at [429, 152] on li "Garage Door" at bounding box center [424, 158] width 106 height 17
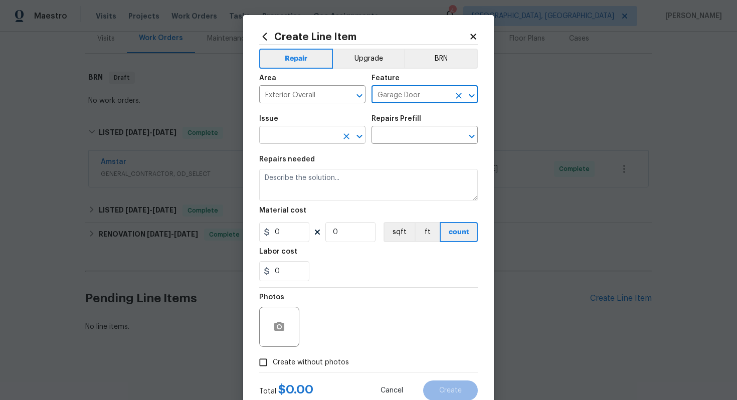
type input "Garage Door"
click at [301, 130] on input "text" at bounding box center [298, 136] width 78 height 16
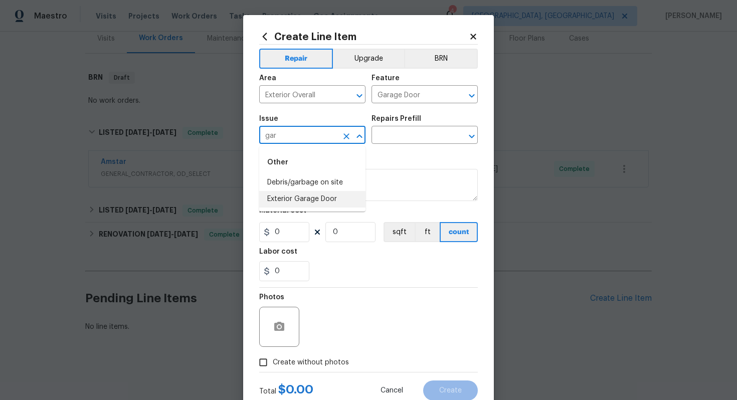
click at [314, 200] on li "Exterior Garage Door" at bounding box center [312, 199] width 106 height 17
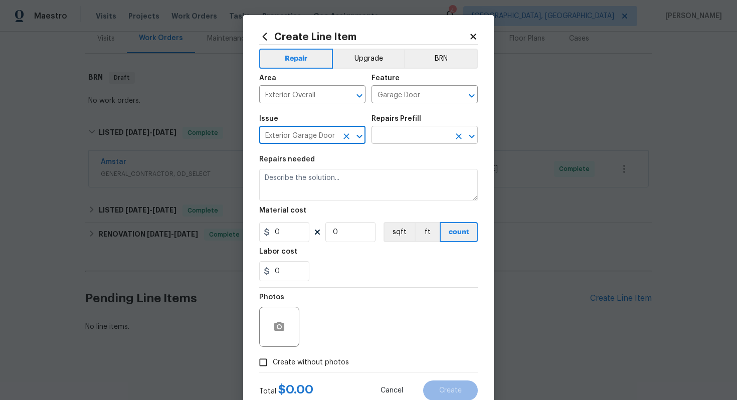
type input "Exterior Garage Door"
click at [393, 141] on input "text" at bounding box center [410, 136] width 78 height 16
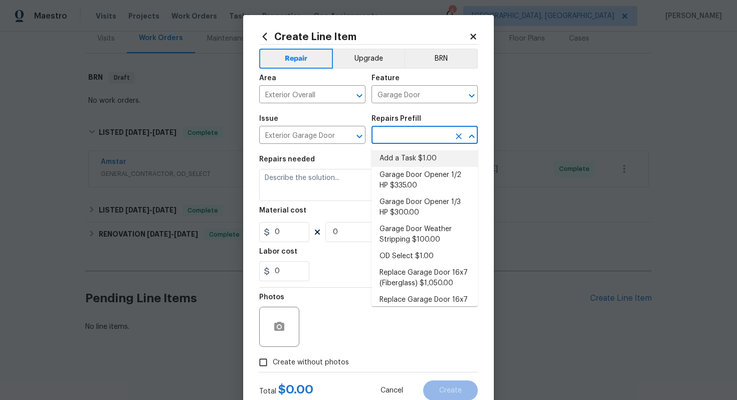
click at [394, 155] on li "Add a Task $1.00" at bounding box center [424, 158] width 106 height 17
type input "Interior Door"
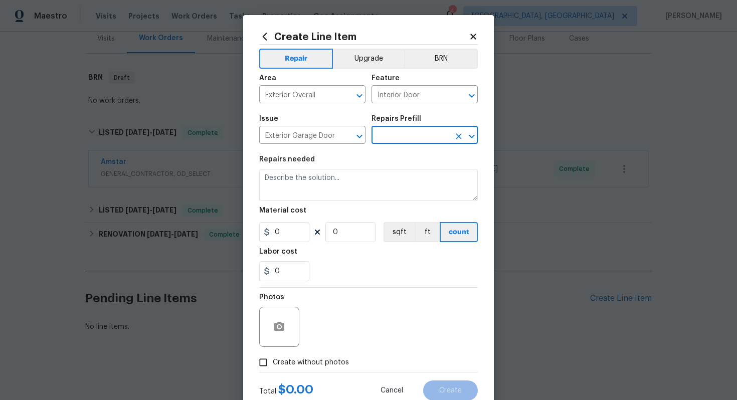
type input "Add a Task $1.00"
type textarea "HPM to detail"
type input "1"
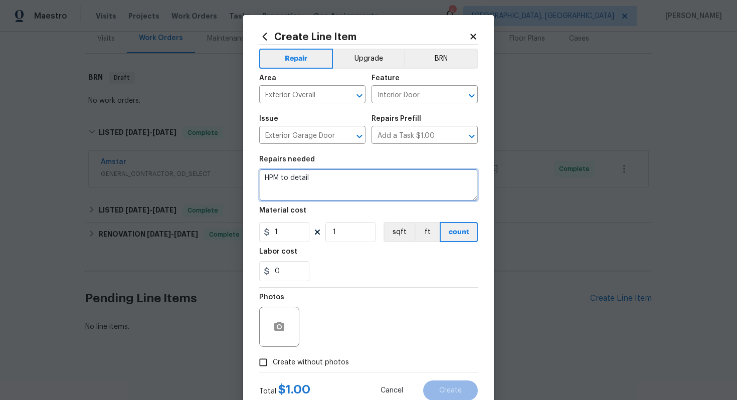
drag, startPoint x: 384, startPoint y: 179, endPoint x: 235, endPoint y: 154, distance: 151.5
click at [235, 154] on div "Create Line Item Repair Upgrade BRN Area Exterior Overall ​ Feature Interior Do…" at bounding box center [368, 200] width 737 height 400
paste textarea "OA violation: Please re-stain the garage door to match the color in the image u…"
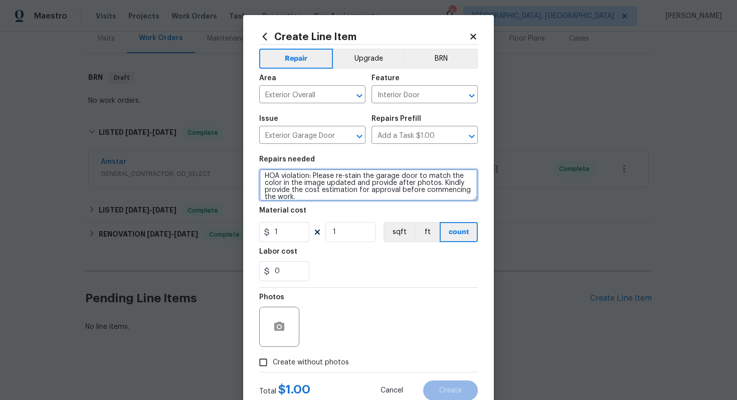
scroll to position [7, 0]
type textarea "HOA violation: Please re-stain the garage door to match the color in the image …"
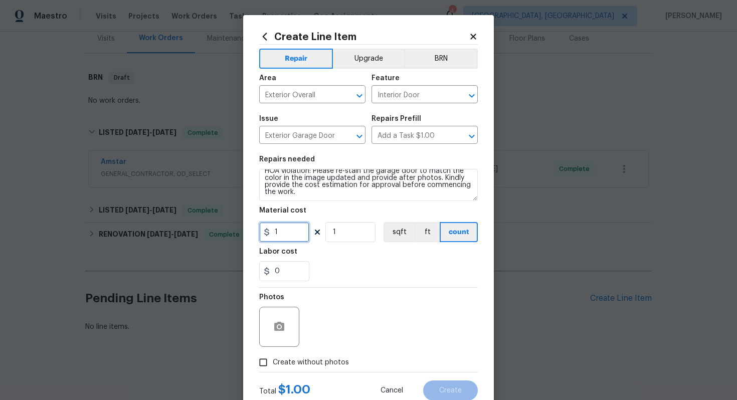
click at [284, 232] on input "1" at bounding box center [284, 232] width 50 height 20
type input "75"
click at [278, 327] on circle "button" at bounding box center [279, 326] width 3 height 3
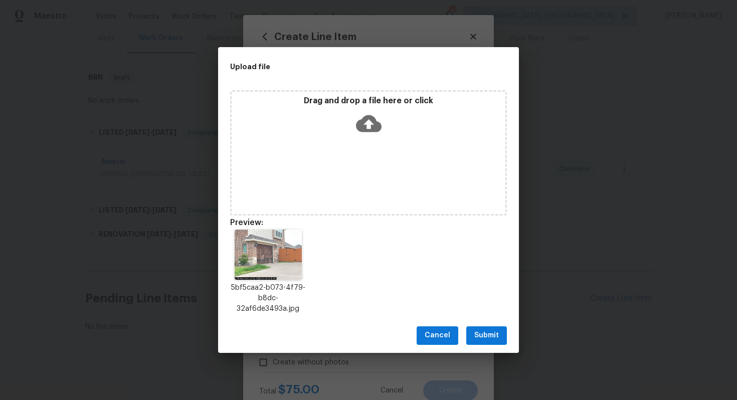
click at [489, 335] on span "Submit" at bounding box center [486, 335] width 25 height 13
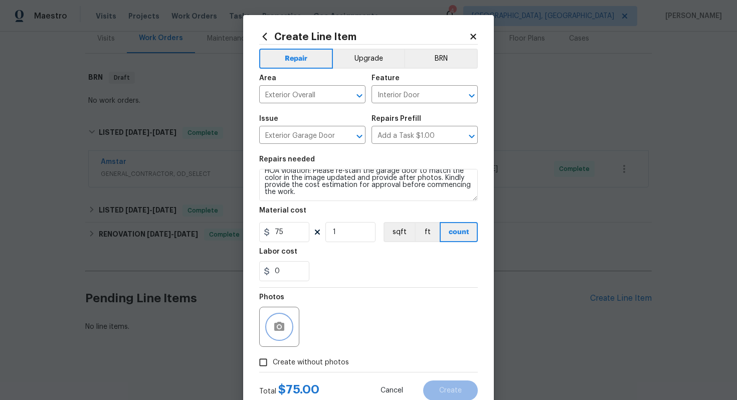
scroll to position [32, 0]
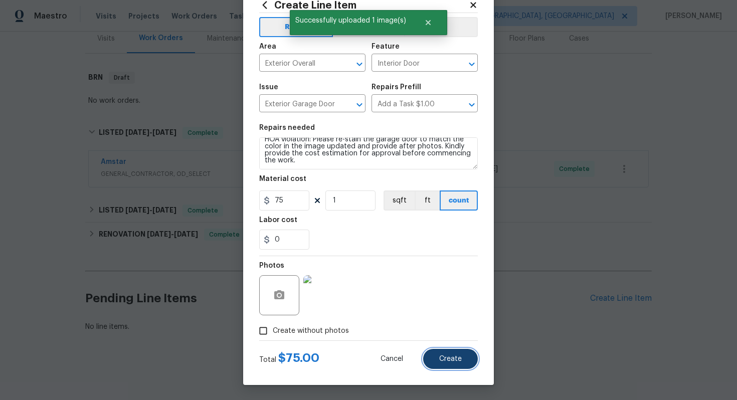
click at [444, 360] on span "Create" at bounding box center [450, 359] width 23 height 8
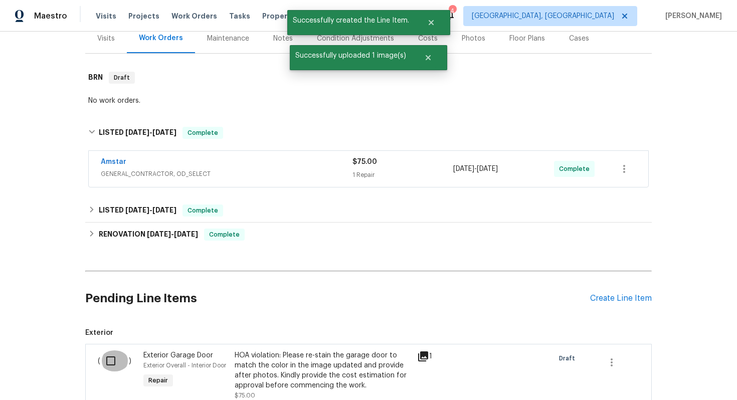
click at [114, 364] on input "checkbox" at bounding box center [114, 360] width 29 height 21
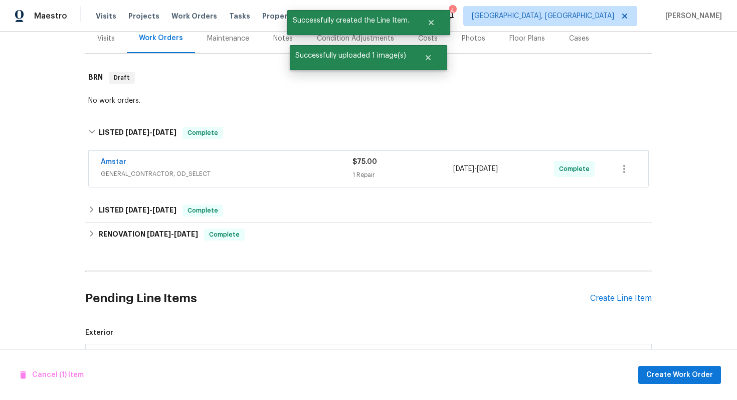
scroll to position [263, 0]
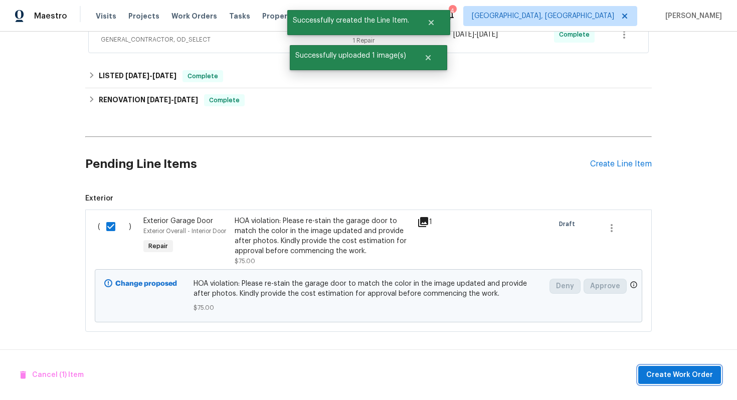
click at [678, 375] on span "Create Work Order" at bounding box center [679, 375] width 67 height 13
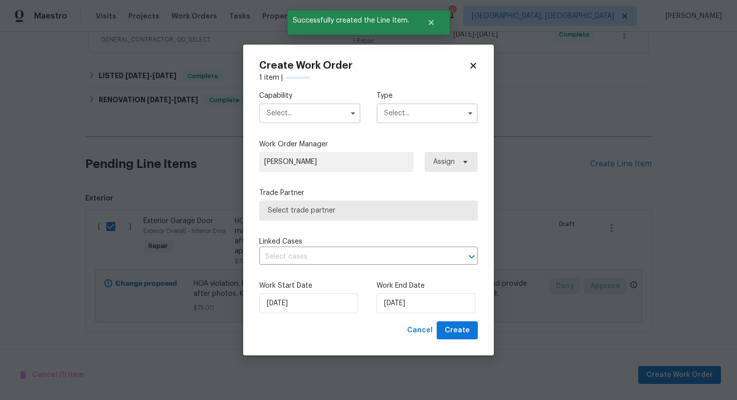
checkbox input "false"
click at [354, 256] on input "text" at bounding box center [354, 257] width 190 height 16
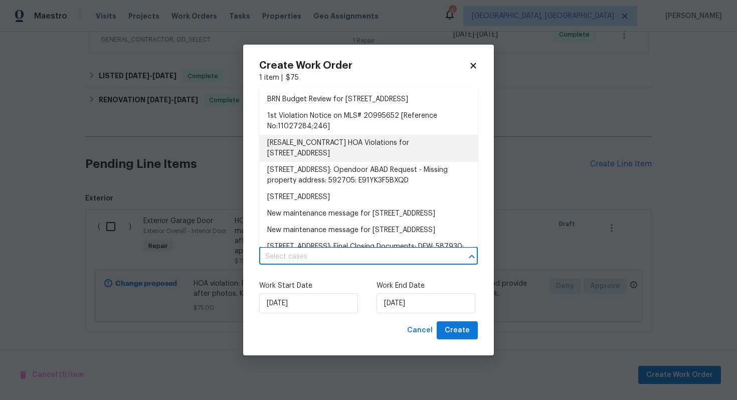
click at [312, 146] on li "[RESALE_IN_CONTRACT] HOA Violations for 1108 Bedford Ct, Desoto, TX 75115" at bounding box center [368, 148] width 218 height 27
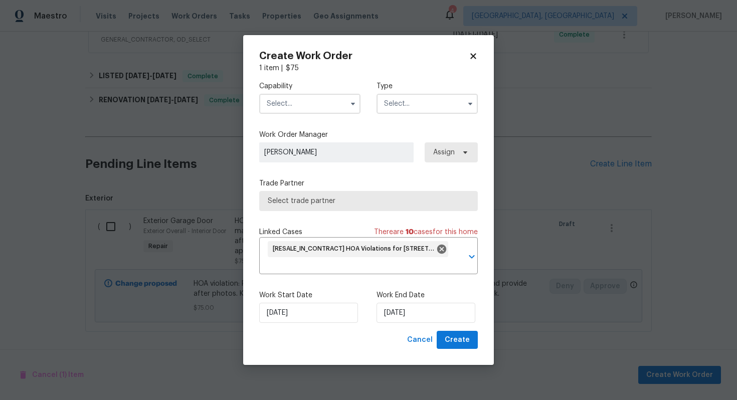
click at [304, 110] on input "text" at bounding box center [309, 104] width 101 height 20
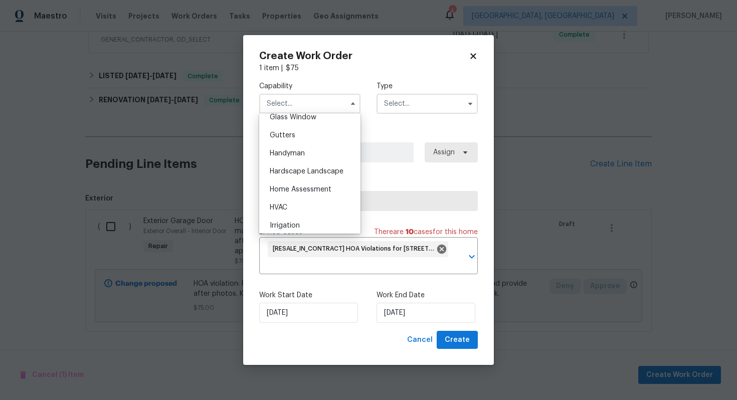
scroll to position [457, 0]
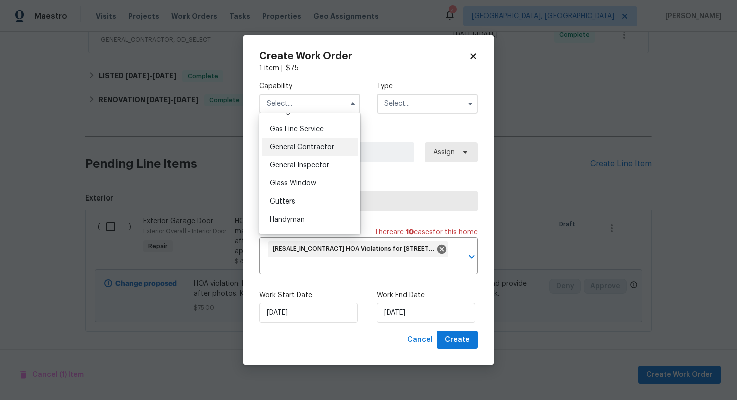
click at [301, 151] on div "General Contractor" at bounding box center [310, 147] width 96 height 18
type input "General Contractor"
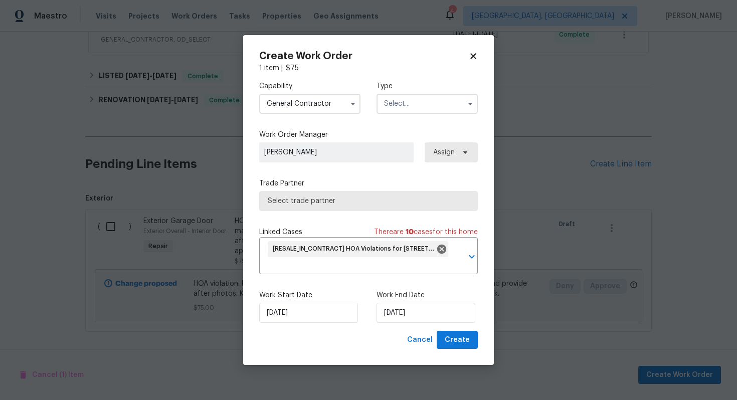
click at [391, 116] on div "Capability General Contractor Type" at bounding box center [368, 97] width 218 height 49
click at [394, 106] on input "text" at bounding box center [426, 104] width 101 height 20
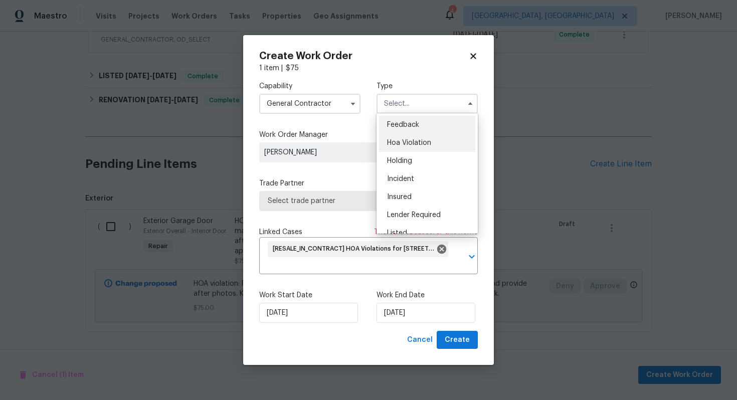
click at [400, 145] on span "Hoa Violation" at bounding box center [409, 142] width 44 height 7
type input "Hoa Violation"
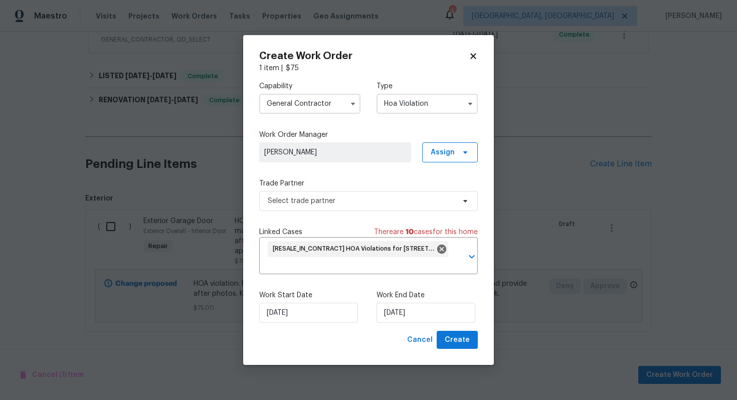
click at [349, 214] on div "Capability General Contractor Type Hoa Violation Work Order Manager Udhaya Kuma…" at bounding box center [368, 202] width 218 height 258
click at [349, 205] on span "Select trade partner" at bounding box center [361, 201] width 187 height 10
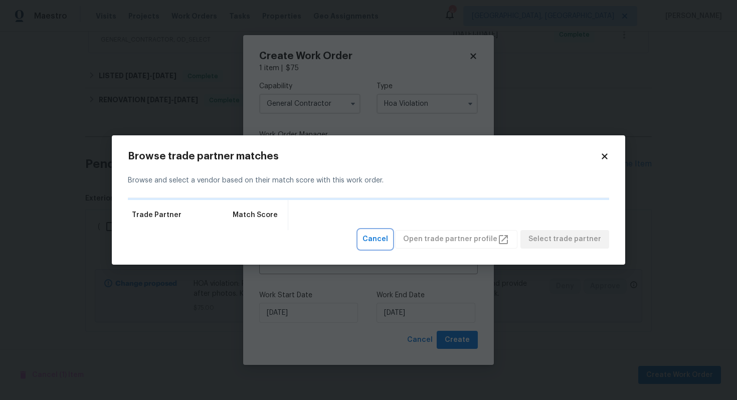
click at [387, 243] on span "Cancel" at bounding box center [375, 239] width 26 height 13
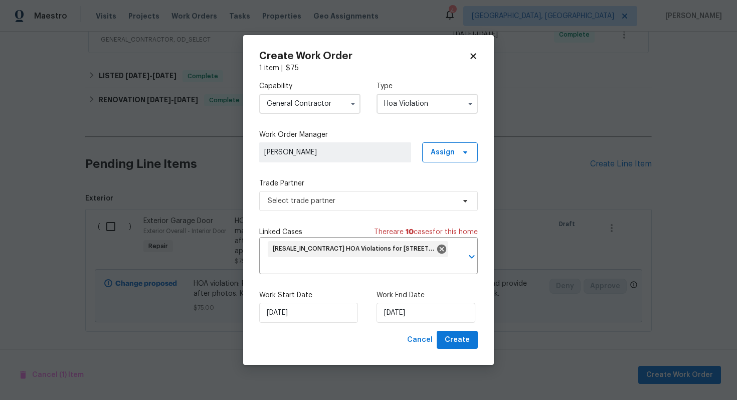
click at [307, 323] on div "Work Start Date 19/08/2025 Work End Date 19/08/2025" at bounding box center [368, 306] width 218 height 49
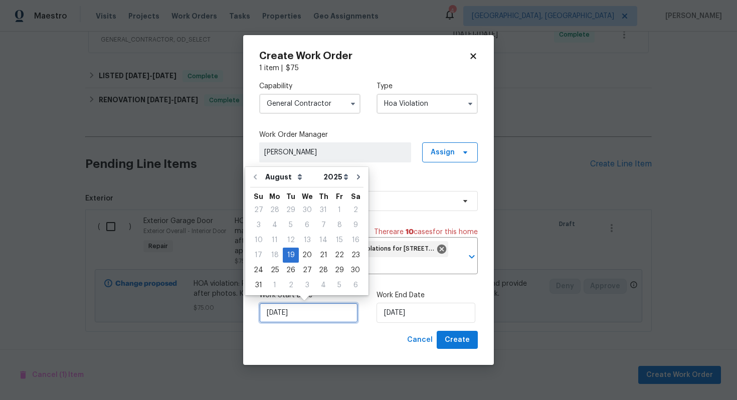
click at [310, 312] on input "19/08/2025" at bounding box center [308, 313] width 99 height 20
click at [289, 253] on div "19" at bounding box center [291, 255] width 16 height 14
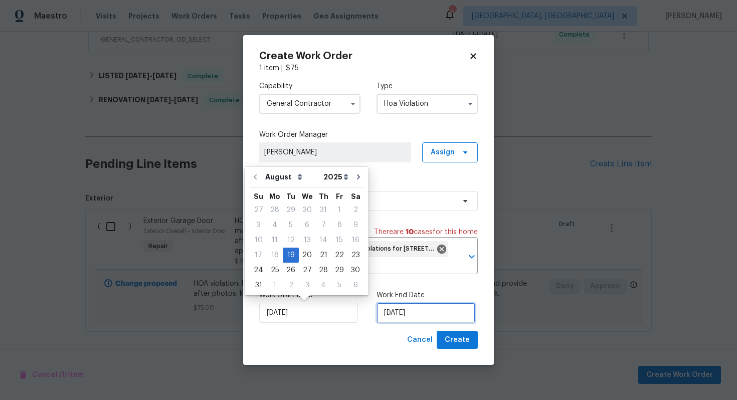
click at [406, 307] on input "19/08/2025" at bounding box center [425, 313] width 99 height 20
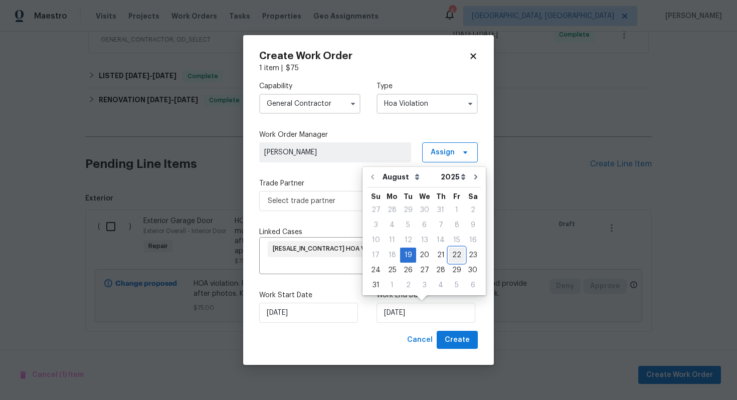
click at [450, 253] on div "22" at bounding box center [456, 255] width 16 height 14
type input "22/08/2025"
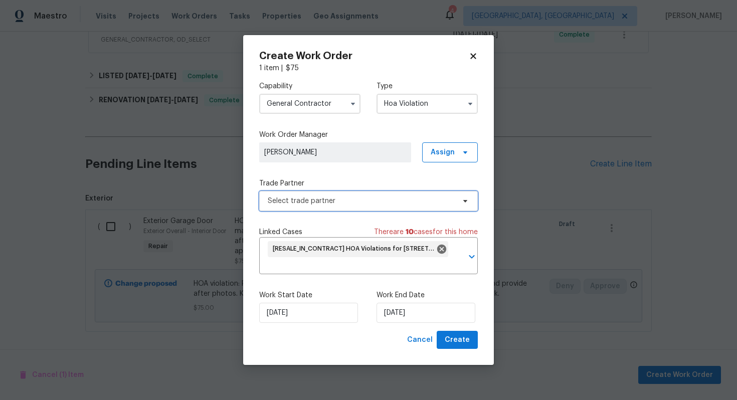
click at [328, 194] on span "Select trade partner" at bounding box center [368, 201] width 218 height 20
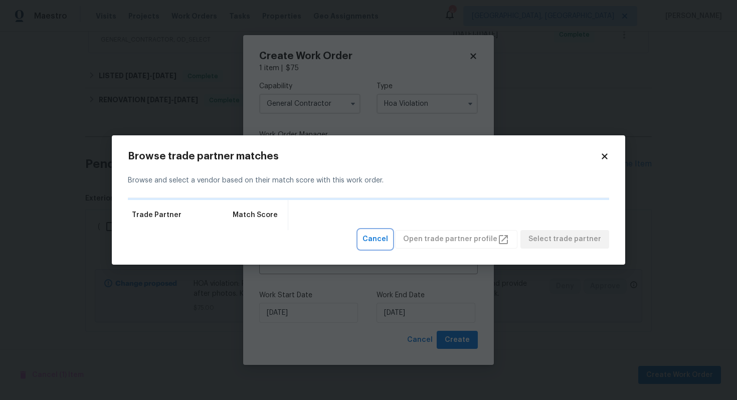
click at [385, 243] on span "Cancel" at bounding box center [375, 239] width 26 height 13
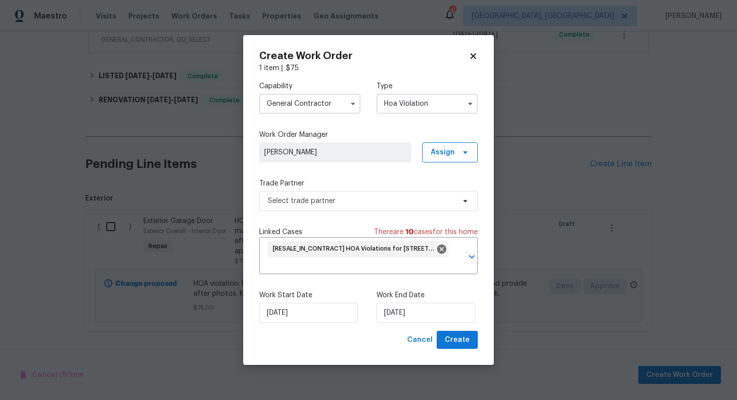
click at [360, 213] on div "Capability General Contractor Type Hoa Violation Work Order Manager Udhaya Kuma…" at bounding box center [368, 202] width 218 height 258
click at [361, 200] on span "Select trade partner" at bounding box center [361, 201] width 187 height 10
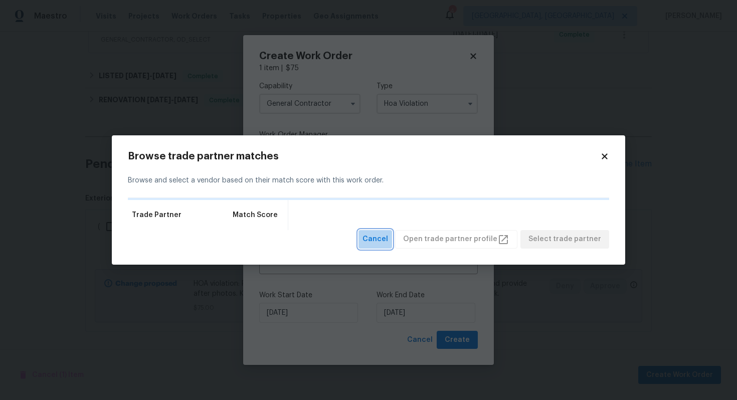
click at [388, 235] on span "Cancel" at bounding box center [375, 239] width 26 height 13
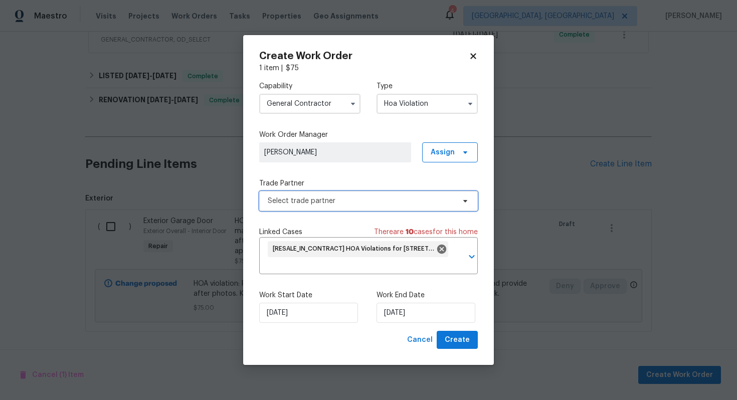
click at [326, 206] on span "Select trade partner" at bounding box center [368, 201] width 218 height 20
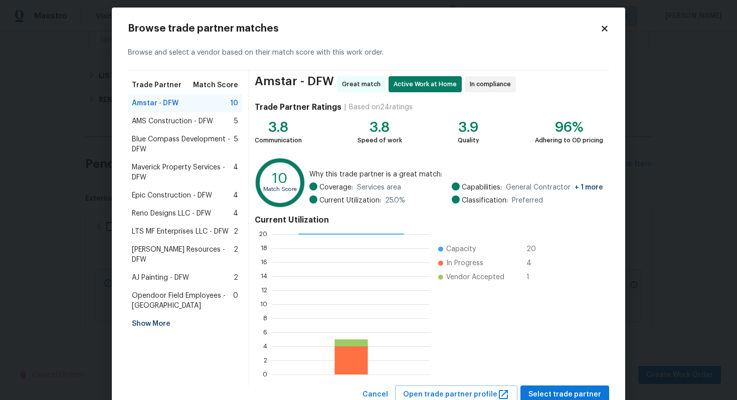
scroll to position [42, 0]
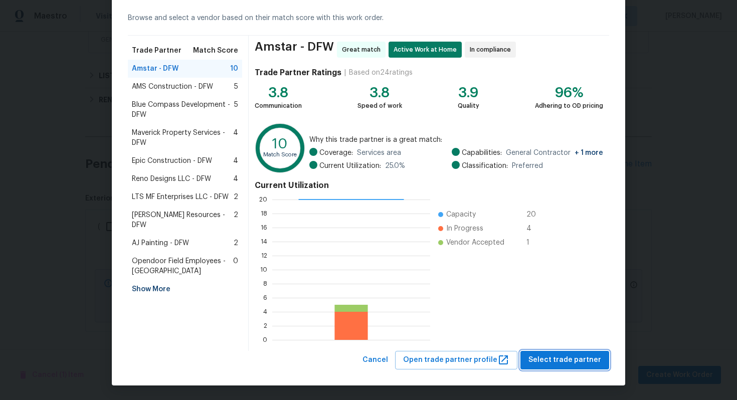
click at [551, 361] on span "Select trade partner" at bounding box center [564, 360] width 73 height 13
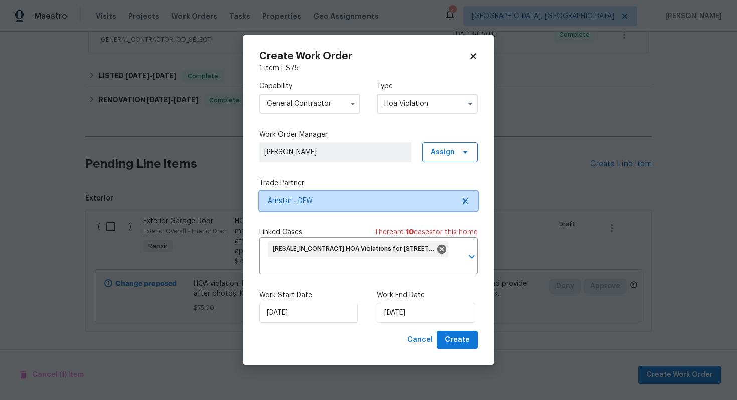
scroll to position [0, 0]
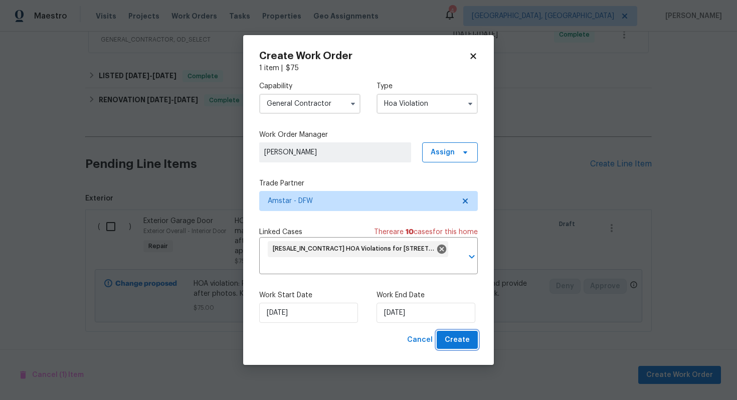
click at [456, 345] on span "Create" at bounding box center [456, 340] width 25 height 13
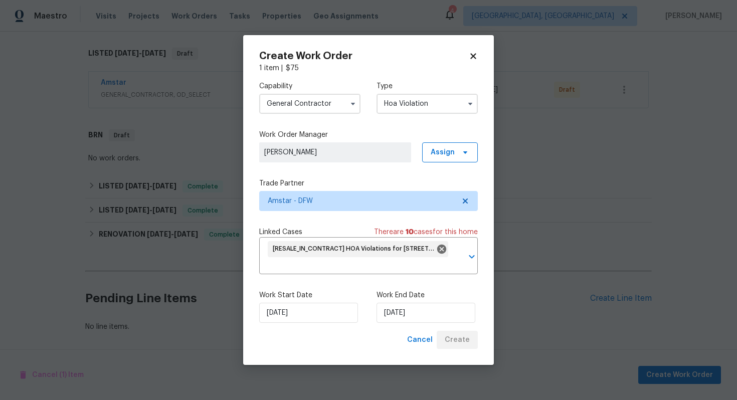
scroll to position [152, 0]
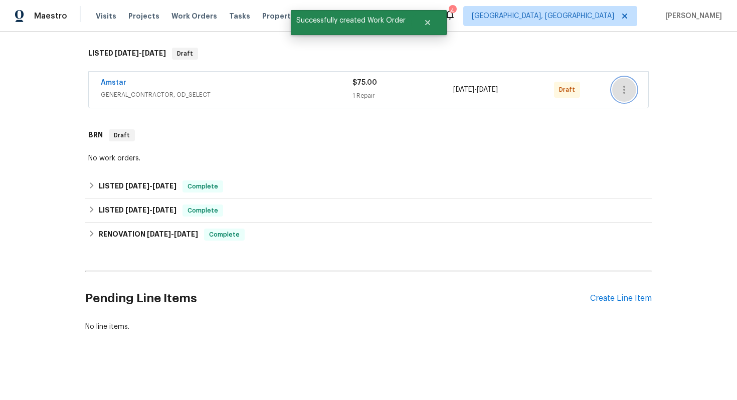
click at [630, 91] on button "button" at bounding box center [624, 90] width 24 height 24
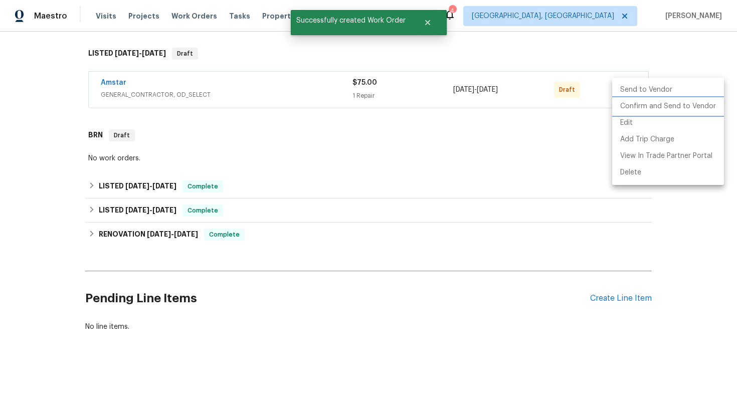
click at [624, 108] on li "Confirm and Send to Vendor" at bounding box center [668, 106] width 112 height 17
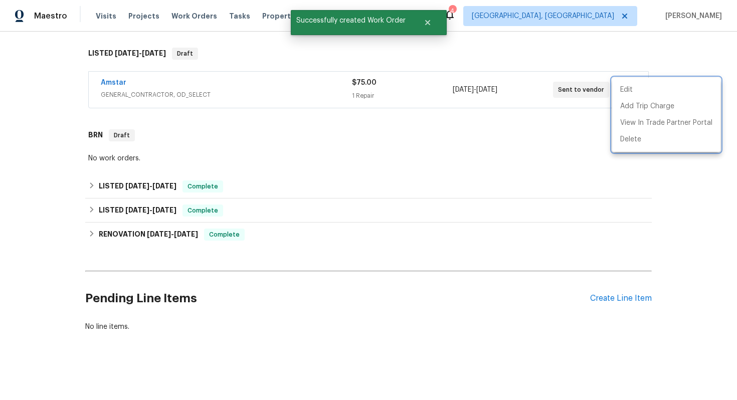
click at [115, 81] on div at bounding box center [368, 200] width 737 height 400
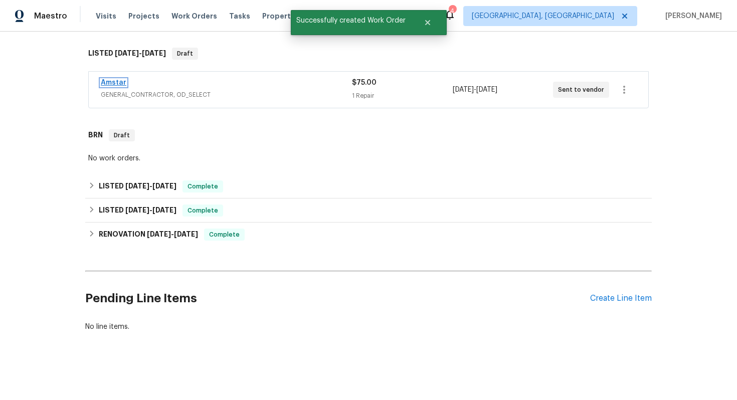
click at [112, 81] on link "Amstar" at bounding box center [114, 82] width 26 height 7
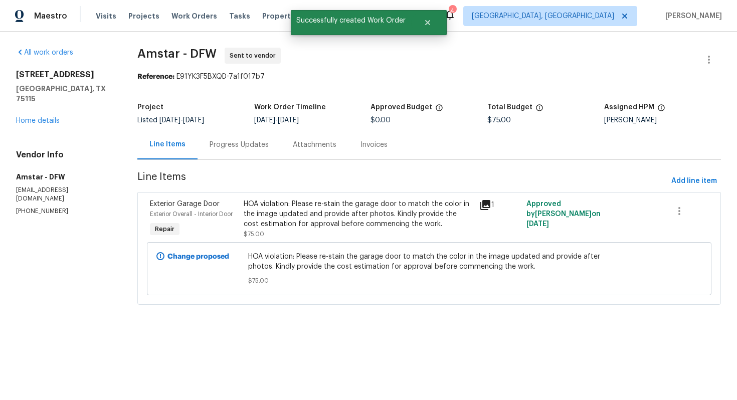
click at [209, 146] on div "Progress Updates" at bounding box center [238, 145] width 59 height 10
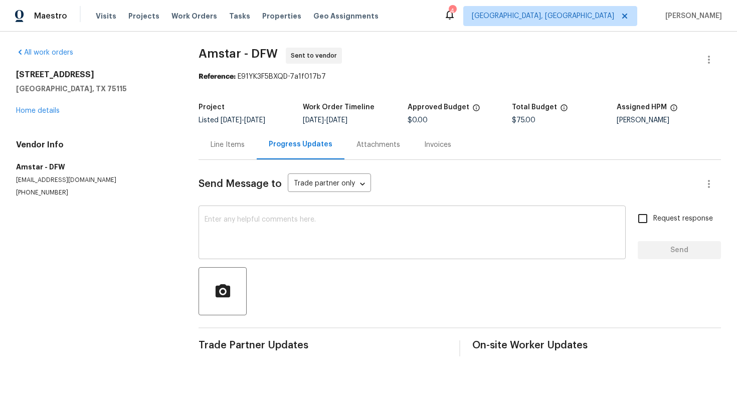
click at [285, 226] on textarea at bounding box center [411, 233] width 415 height 35
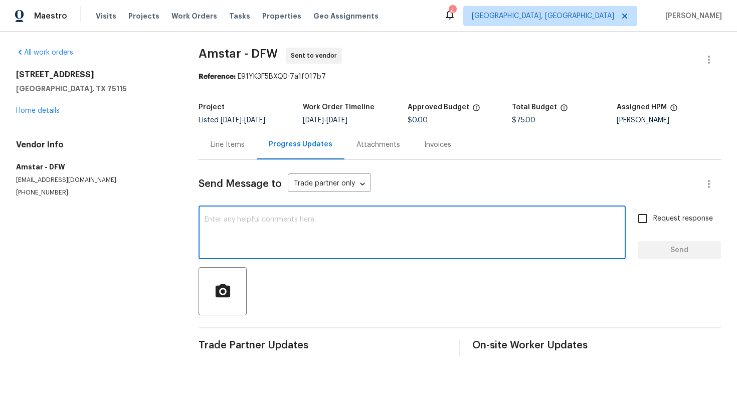
paste textarea "Hello, This property is set to close, so we kindly ask if you could prioritize …"
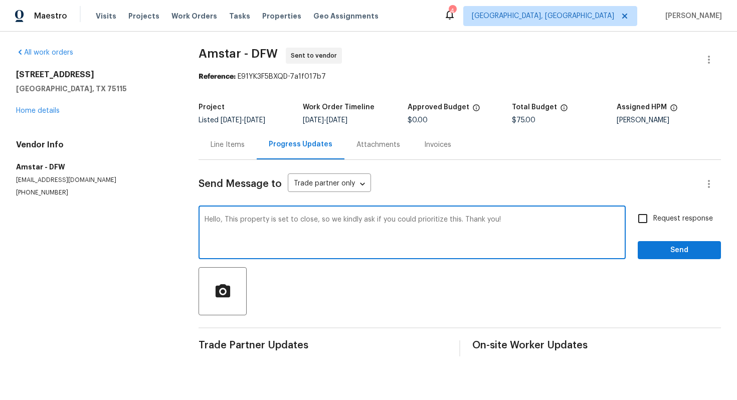
type textarea "Hello, This property is set to close, so we kindly ask if you could prioritize …"
click at [666, 214] on span "Request response" at bounding box center [683, 218] width 60 height 11
click at [653, 214] on input "Request response" at bounding box center [642, 218] width 21 height 21
checkbox input "true"
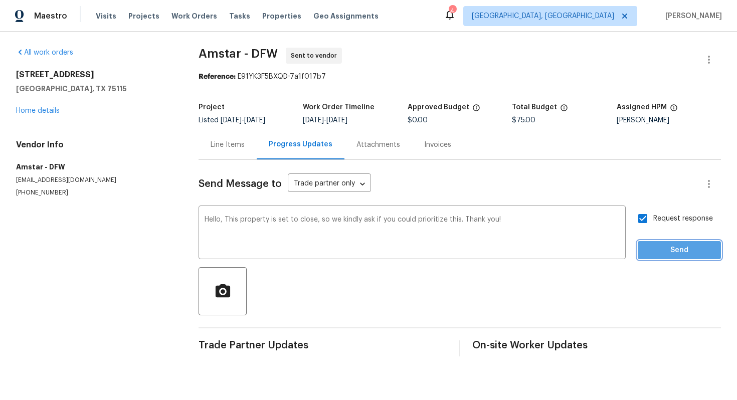
click at [667, 257] on button "Send" at bounding box center [678, 250] width 83 height 19
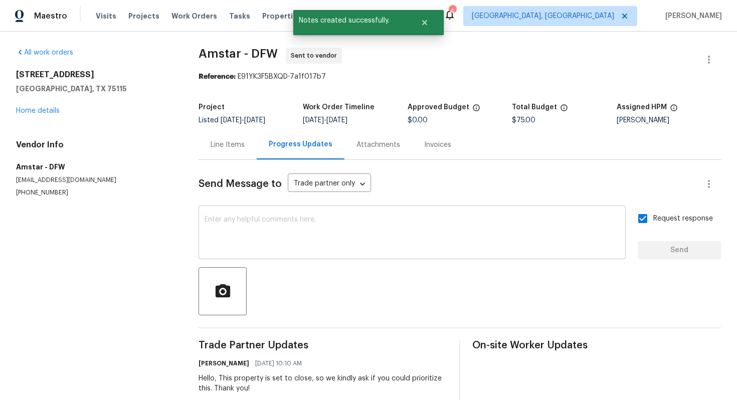
scroll to position [22, 0]
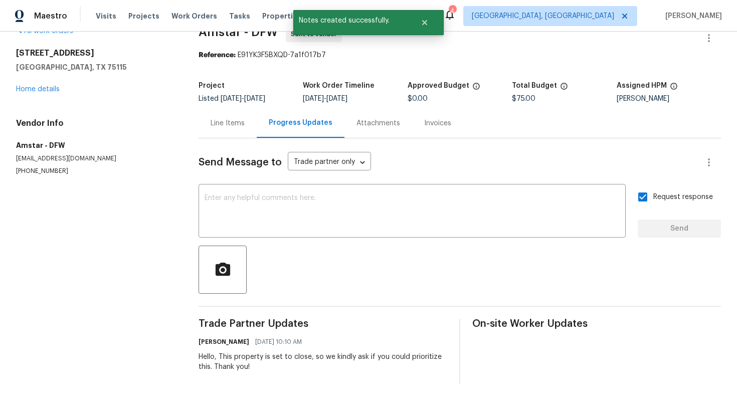
click at [236, 121] on div "Line Items" at bounding box center [227, 123] width 34 height 10
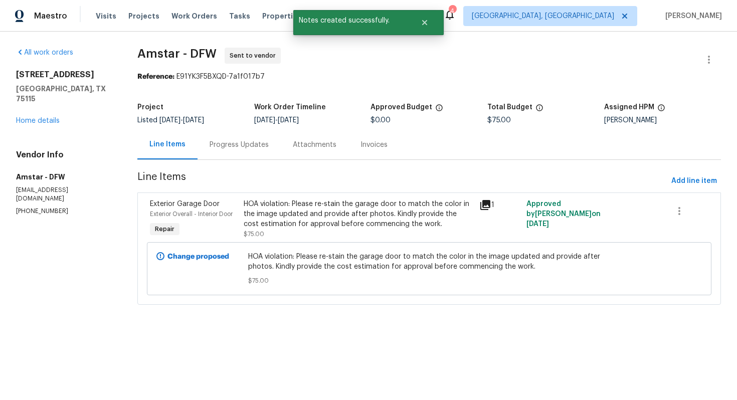
click at [52, 106] on div "1108 Bedford Ct Desoto, TX 75115 Home details" at bounding box center [64, 98] width 97 height 56
click at [50, 117] on link "Home details" at bounding box center [38, 120] width 44 height 7
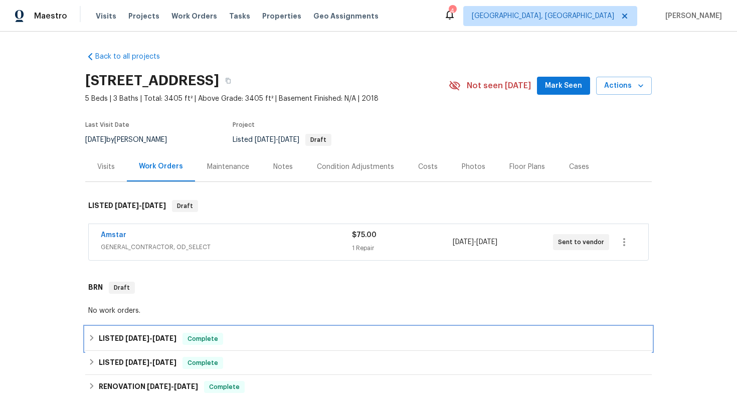
click at [267, 333] on div "LISTED 8/15/25 - 8/20/25 Complete" at bounding box center [368, 339] width 560 height 12
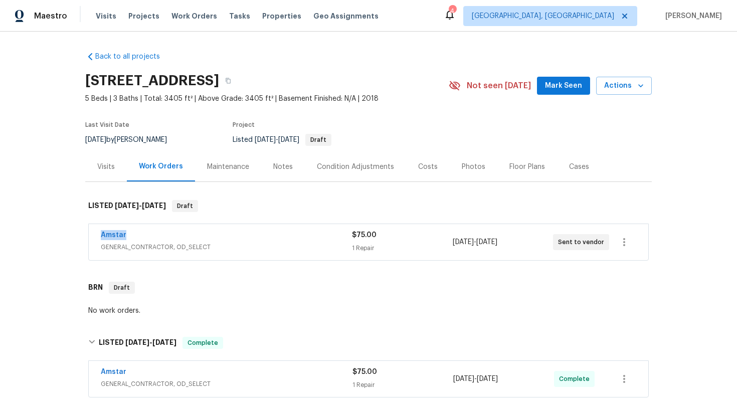
drag, startPoint x: 140, startPoint y: 234, endPoint x: 84, endPoint y: 234, distance: 56.1
click at [85, 234] on div "Back to all projects 1108 Bedford Ct, Desoto, TX 75115 5 Beds | 3 Baths | Total…" at bounding box center [368, 216] width 737 height 368
copy link "Amstar"
